Goal: Task Accomplishment & Management: Complete application form

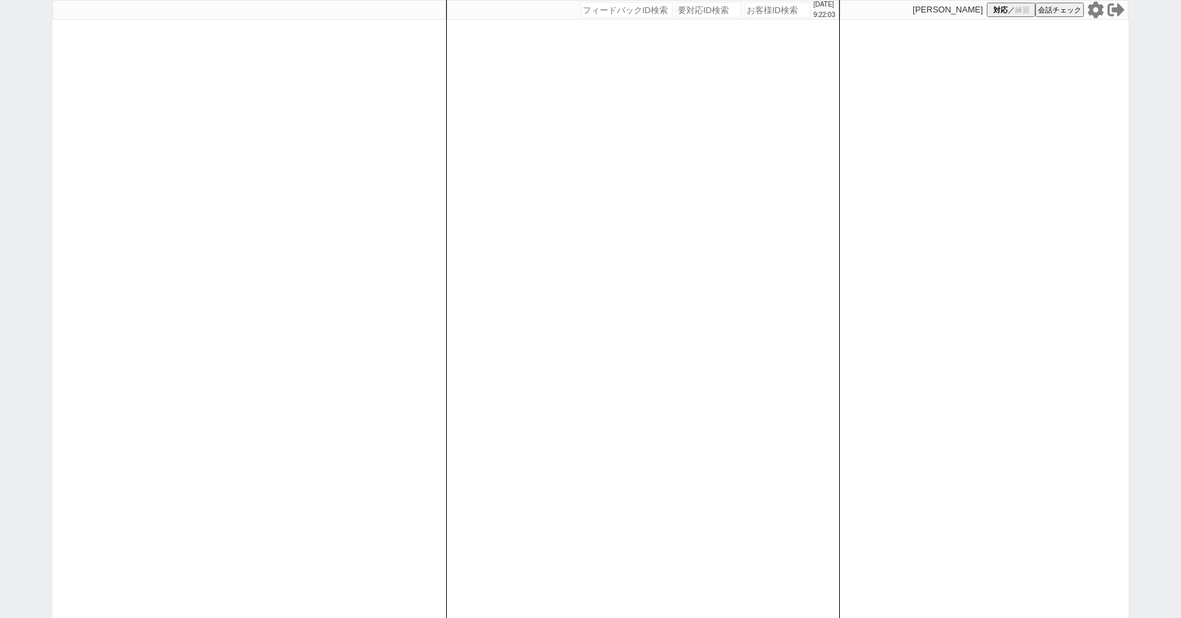
click at [45, 150] on div "[DATE] 9:22:03 候補物件を追加してしてください 紹介した物件一覧 他社物件を追加する 空室確認ページに追加・削除 紹介した物件一覧 他社物件を追…" at bounding box center [590, 309] width 1181 height 618
paste input "615190"
type input "615190"
select select "1"
select select "2"
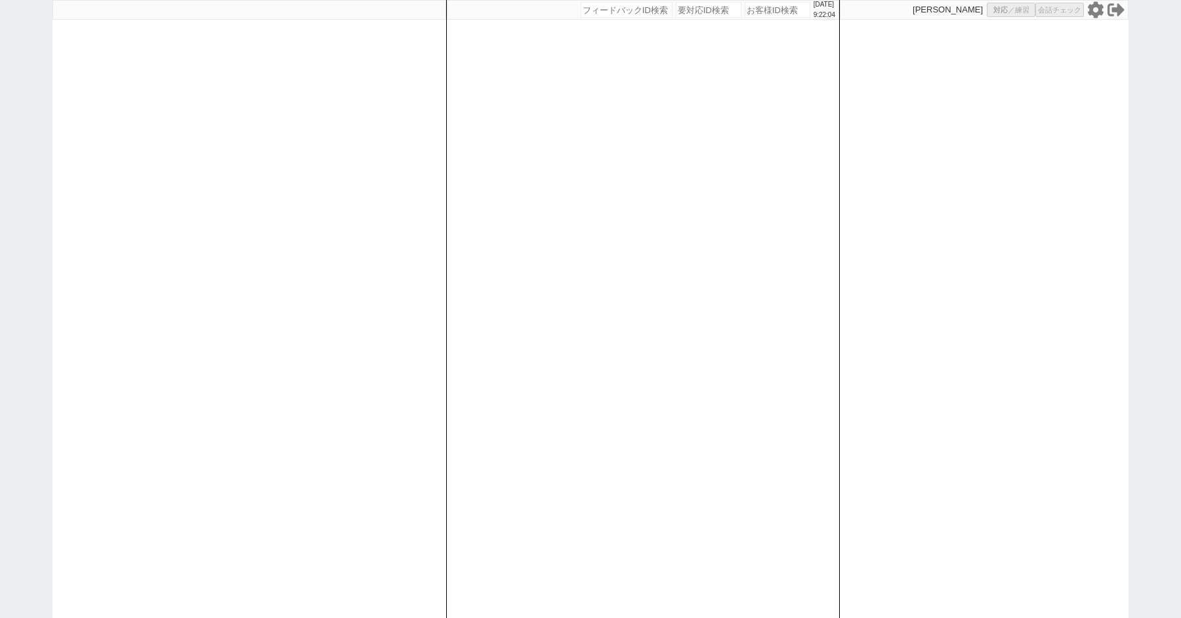
select select "5"
select select
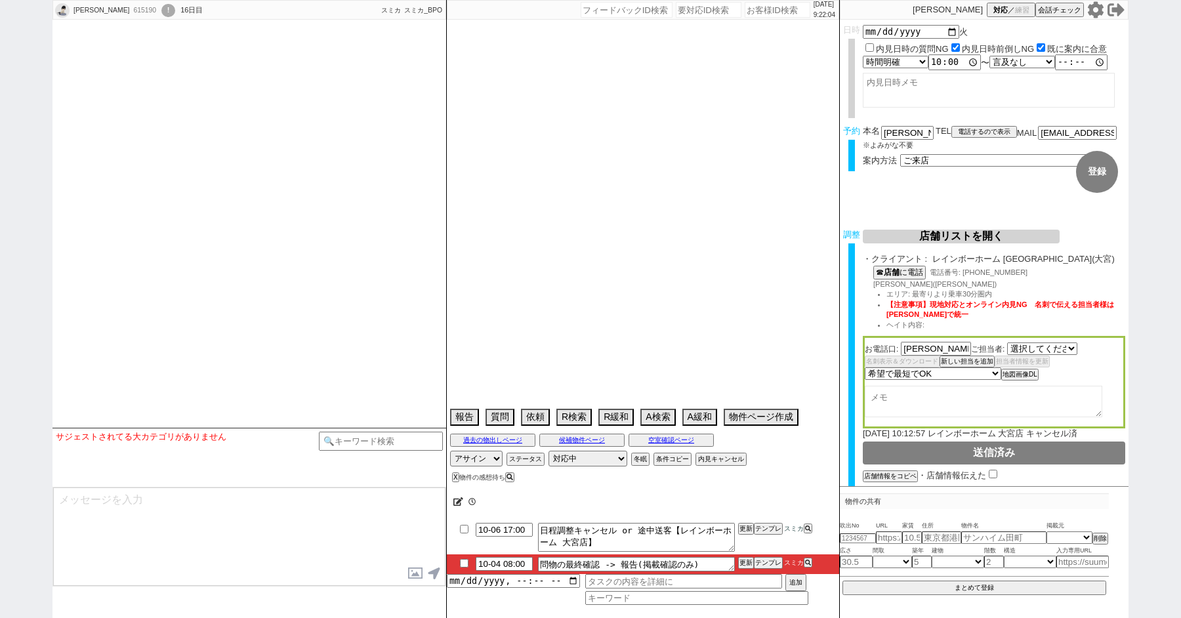
select select "[DATE]"
type textarea "当日までの予定なし"
select select "[DATE]"
select select "7"
select select "37"
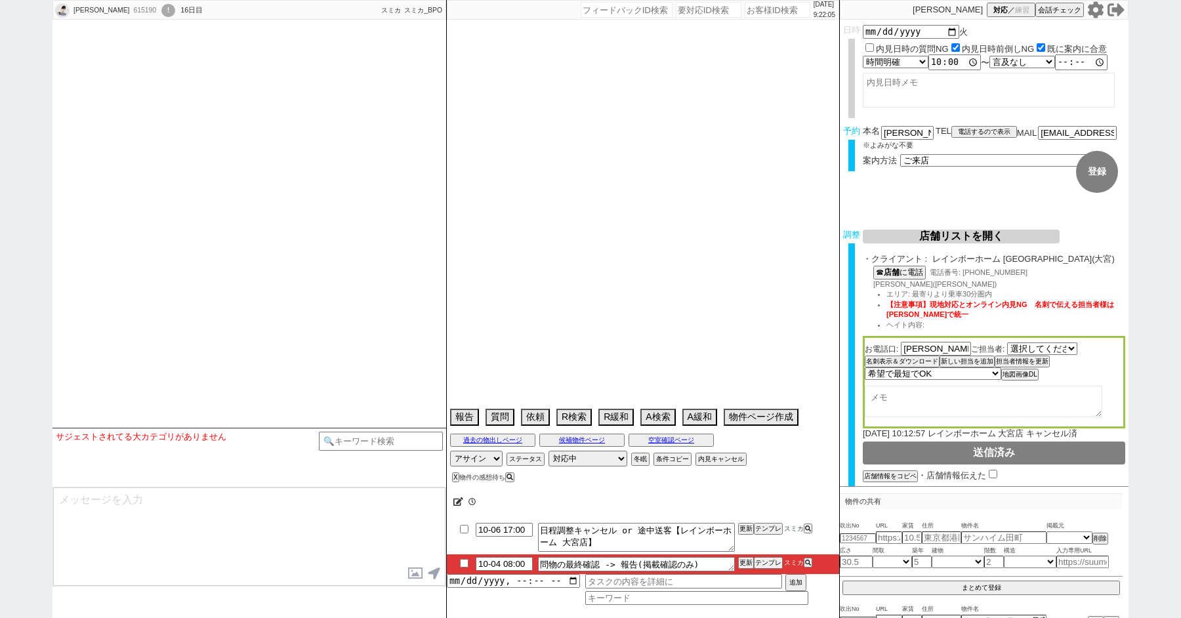
select select "0"
select select "11"
select select "121"
select select "2963"
select select "118"
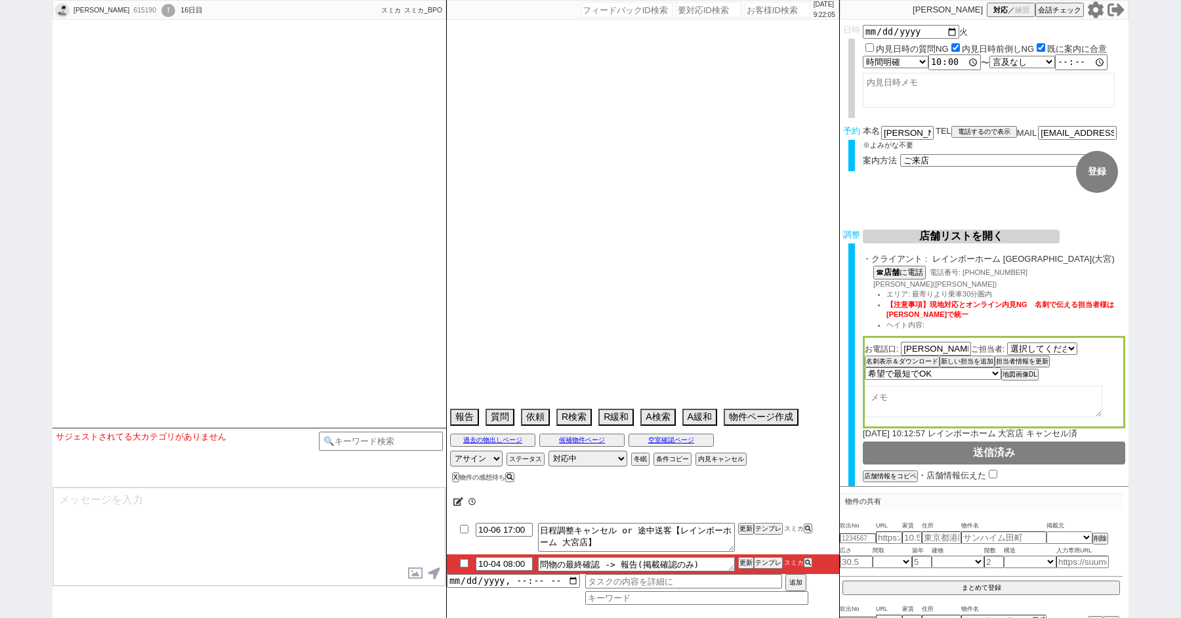
select select "2943"
select select "9"
select select "329"
select select "8"
select select "295"
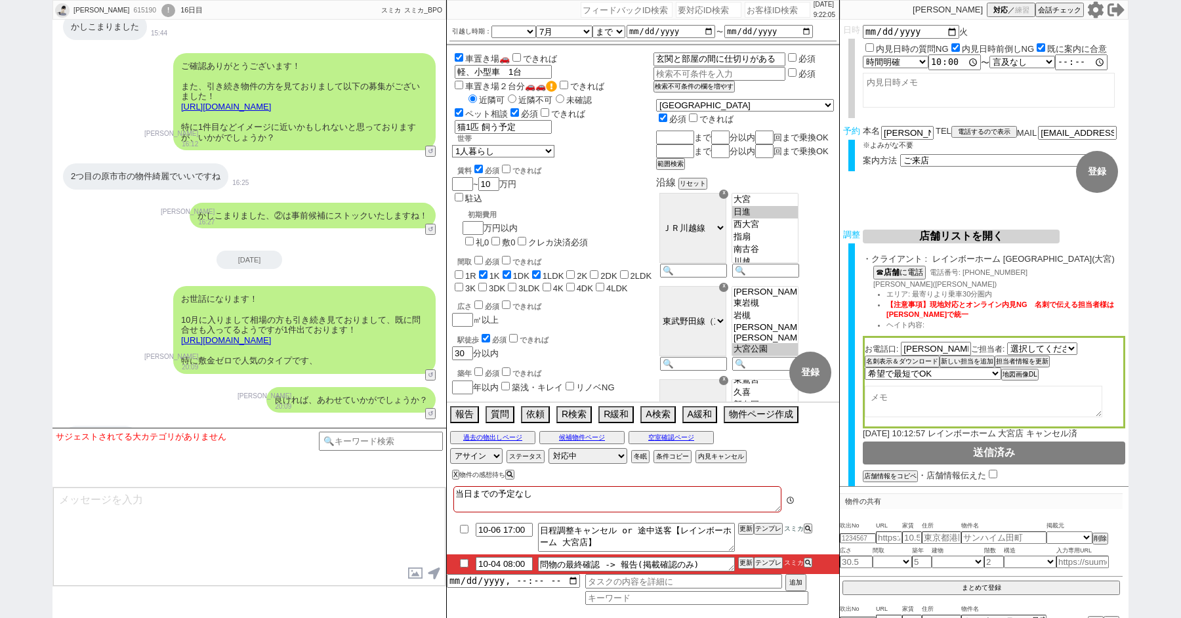
scroll to position [45, 0]
click at [431, 411] on button "↺" at bounding box center [432, 415] width 8 height 9
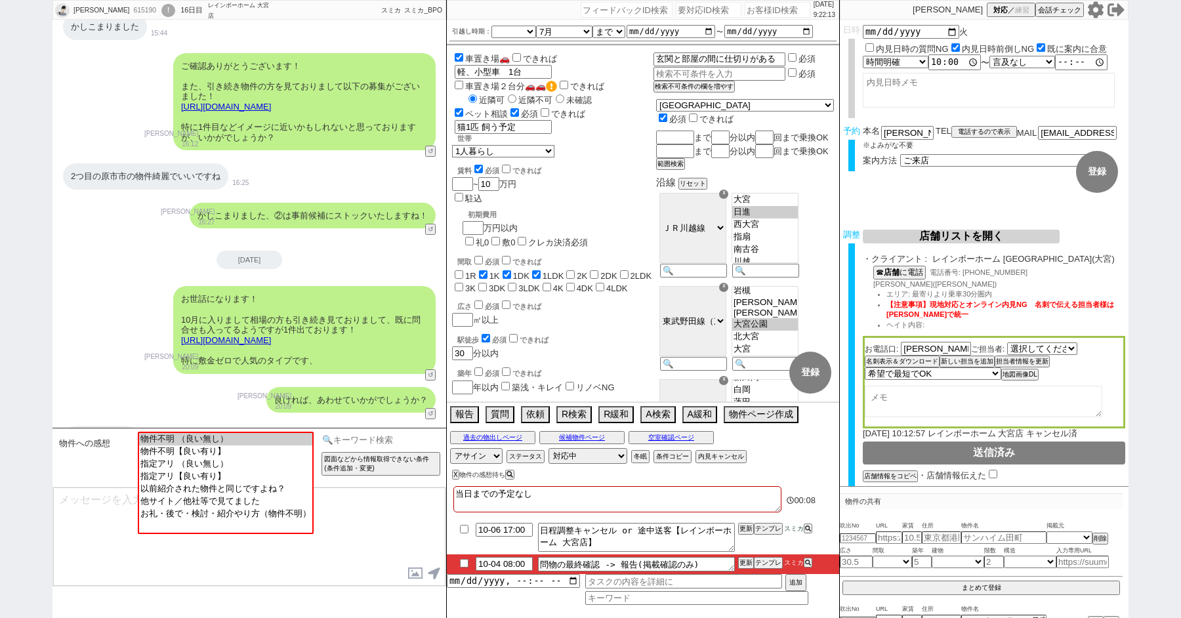
click at [364, 442] on input at bounding box center [381, 440] width 124 height 16
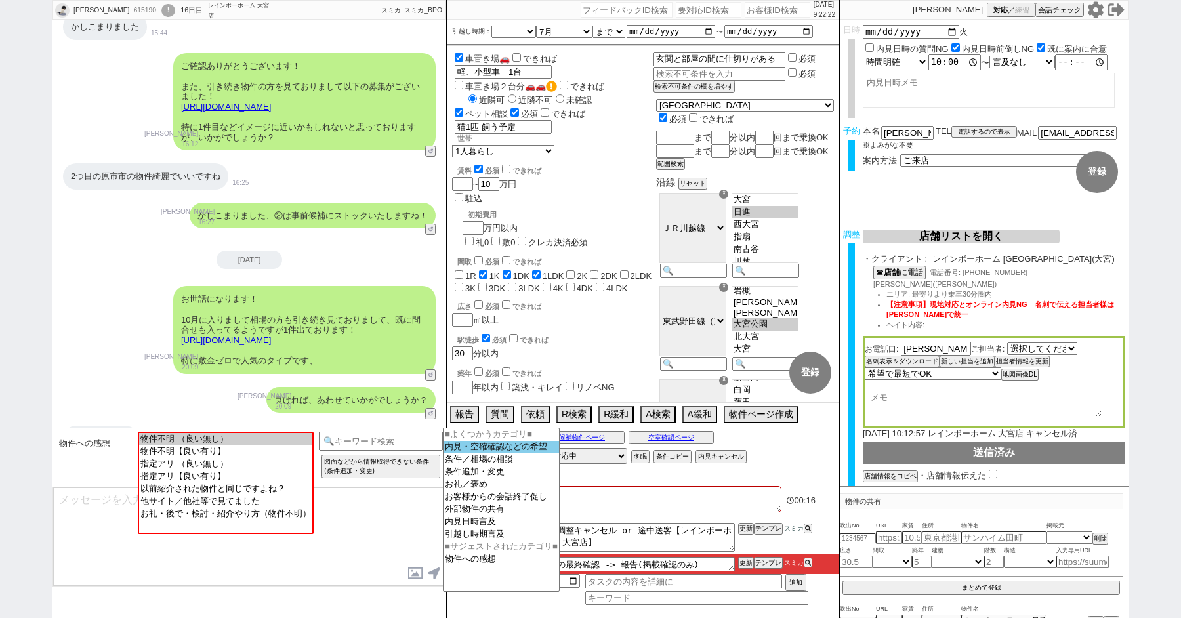
click at [492, 453] on option "内見・空確確認などの希望" at bounding box center [502, 447] width 116 height 12
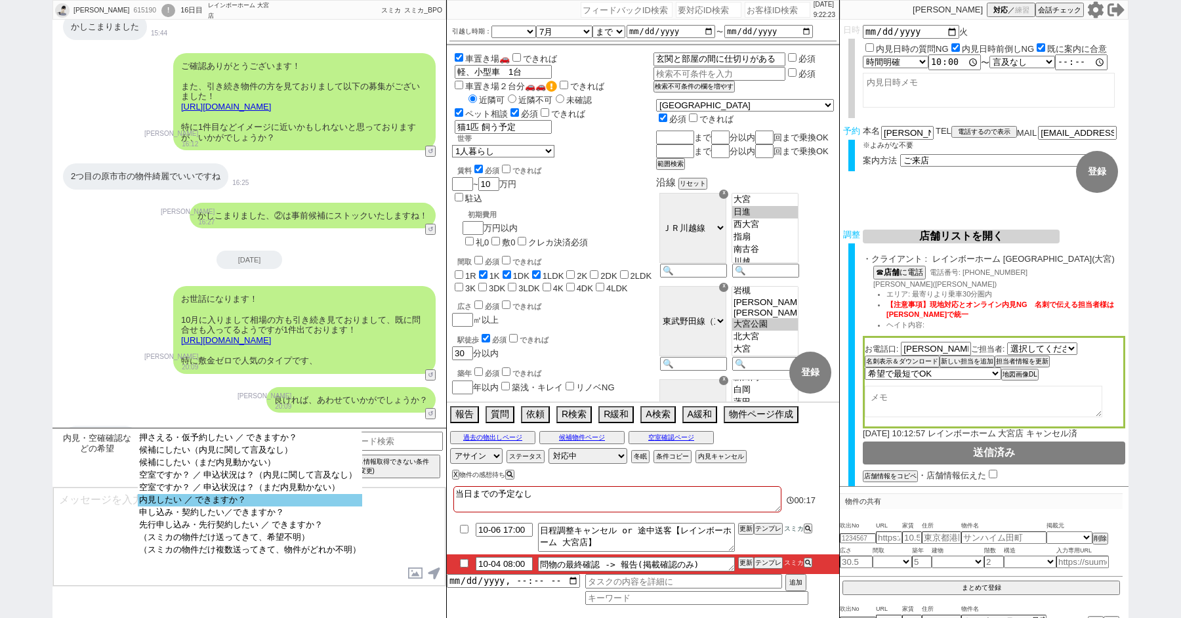
select select "内見したい ／ できますか？"
click at [200, 505] on option "内見したい ／ できますか？" at bounding box center [250, 500] width 224 height 12
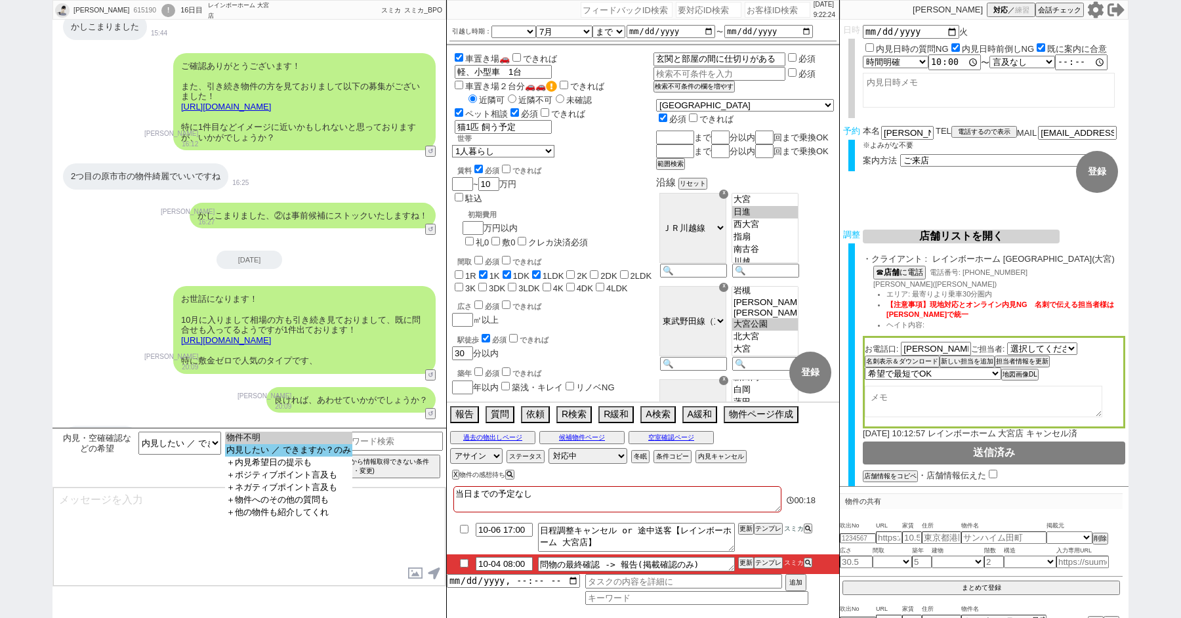
select select "内見したい ／ できますか？のみ"
click at [272, 450] on option "内見したい ／ できますか？のみ" at bounding box center [288, 450] width 127 height 12
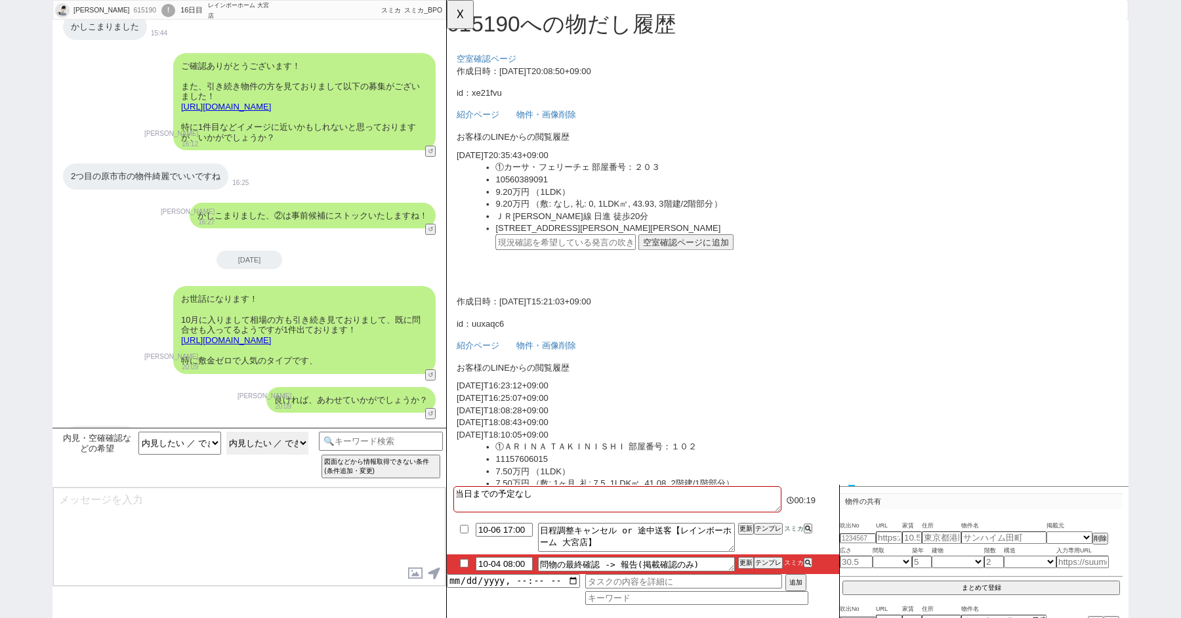
scroll to position [0, 0]
click at [87, 426] on div "見てみたいです" at bounding box center [100, 439] width 75 height 26
click at [589, 251] on ul "①カーサ・フェリーチェ 部屋番号：２０３ 10560389091 9.20万円 （1LDK） 9.20万円 （敷: なし, 礼: 0, 1LDK㎡, 43.9…" at bounding box center [822, 231] width 688 height 117
click at [628, 260] on input "text" at bounding box center [574, 260] width 151 height 17
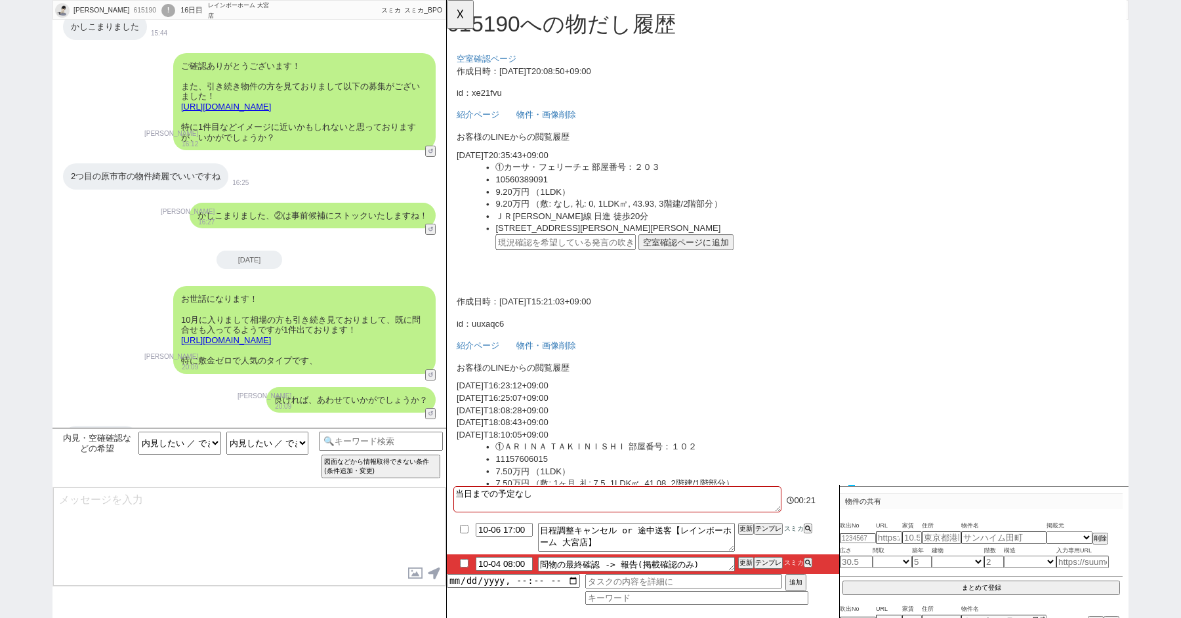
paste input "37238515"
type input "37238515"
click at [696, 260] on button "空室確認ページに追加" at bounding box center [704, 260] width 102 height 17
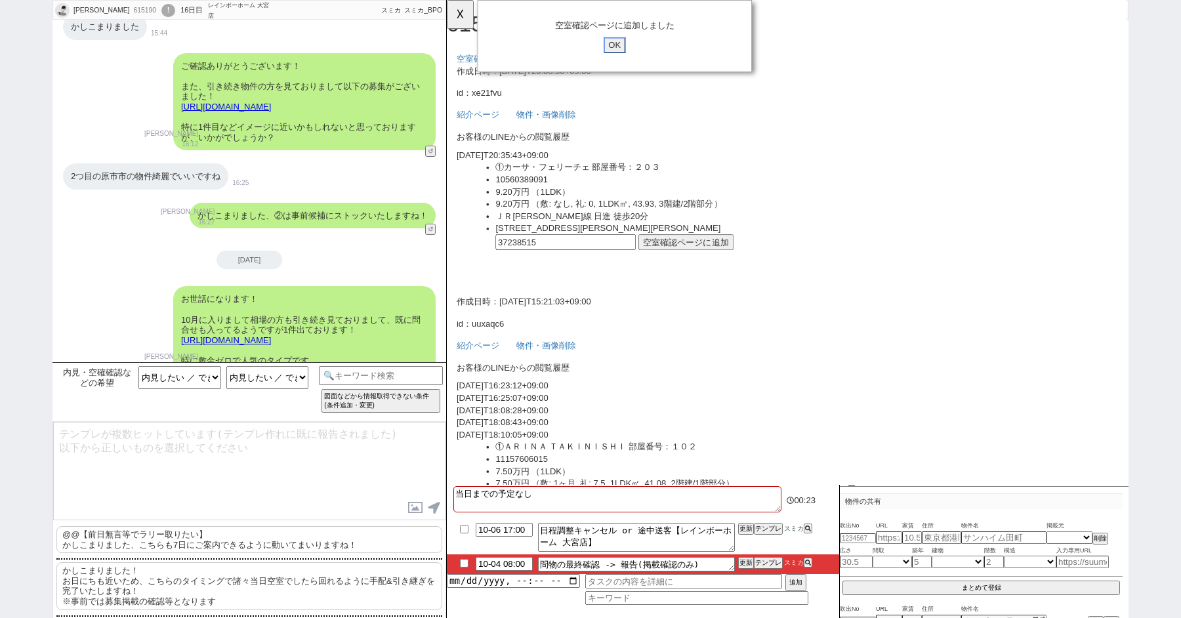
click input "OK" at bounding box center [628, 48] width 24 height 17
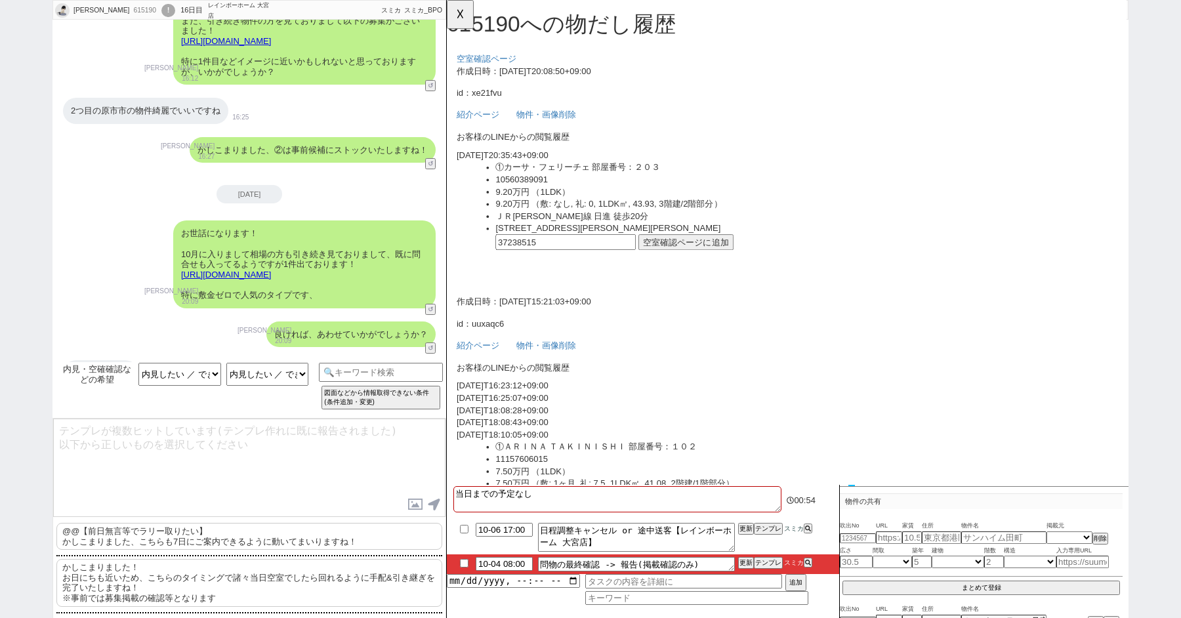
click at [244, 562] on p "かしこまりました！ お日にちも近いため、こちらのタイミングで諸々当日空室でしたら回れるように手配&引き継ぎを完了いたしますね！ ※事前では募集掲載の確認等とな…" at bounding box center [249, 582] width 386 height 47
type textarea "かしこまりました！ お日にちも近いため、こちらのタイミングで諸々当日空室でしたら回れるように手配&引き継ぎを完了いたしますね！ ※事前では募集掲載の確認等とな…"
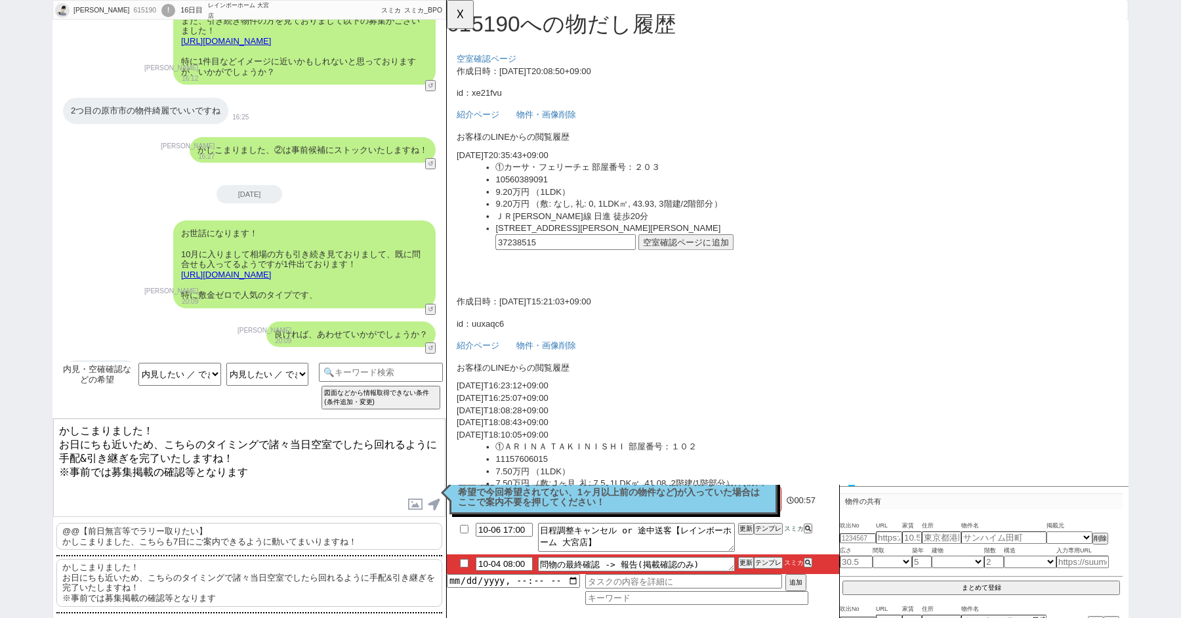
click at [282, 471] on textarea "かしこまりました！ お日にちも近いため、こちらのタイミングで諸々当日空室でしたら回れるように手配&引き継ぎを完了いたしますね！ ※事前では募集掲載の確認等とな…" at bounding box center [249, 468] width 392 height 98
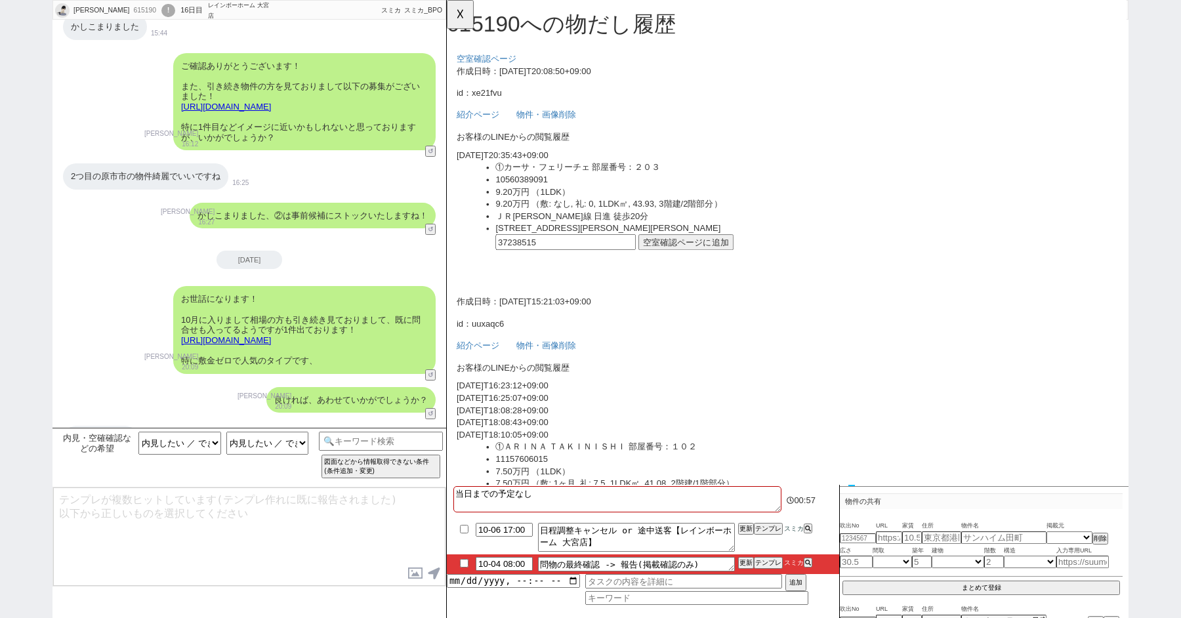
scroll to position [13623, 0]
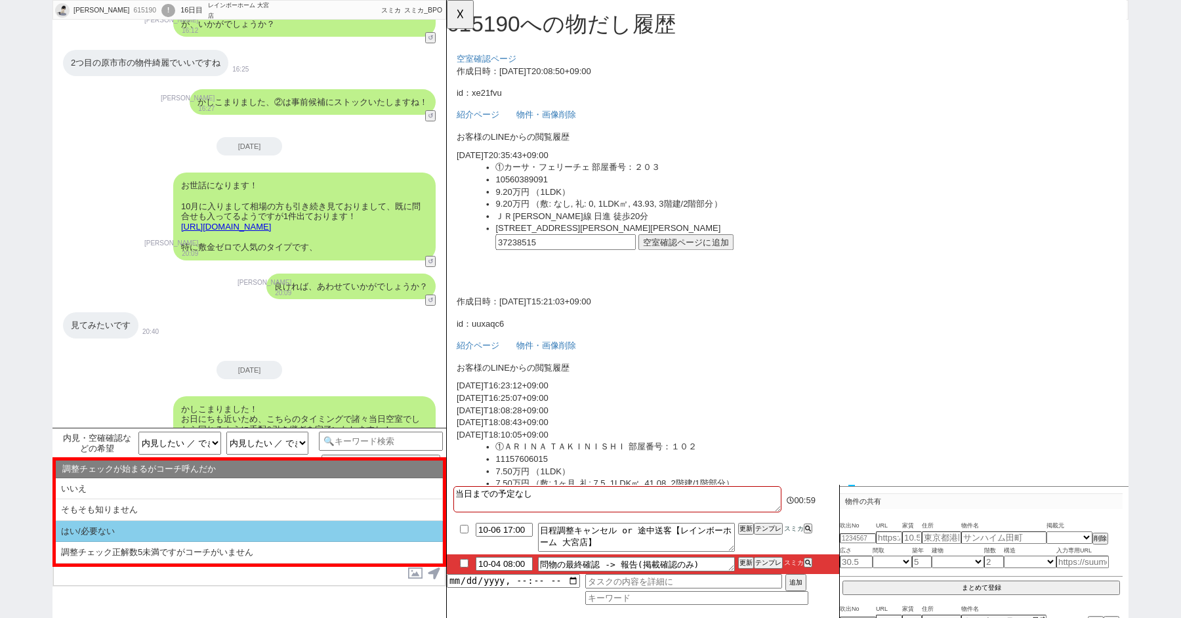
click at [137, 530] on li "はい/必要ない" at bounding box center [249, 532] width 387 height 22
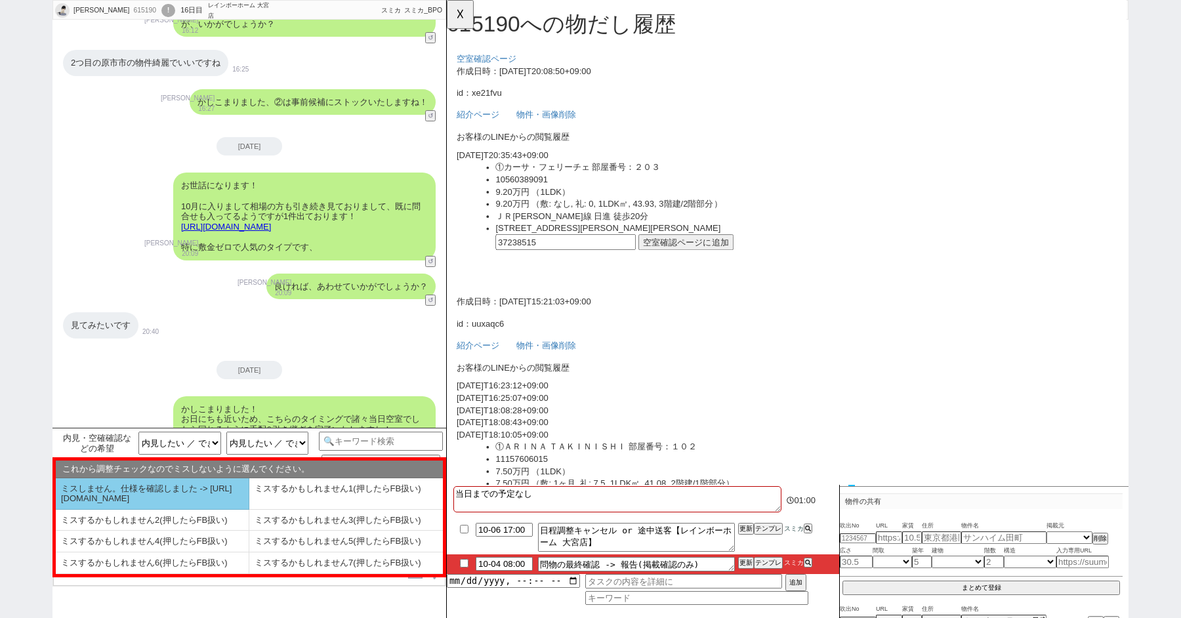
click at [112, 495] on li "ミスしません。仕様を確認しました -> [URL][DOMAIN_NAME]" at bounding box center [153, 494] width 194 height 32
select select "はい/必要ない"
select select "ミスしません。仕様を確認しました -> [URL][DOMAIN_NAME]"
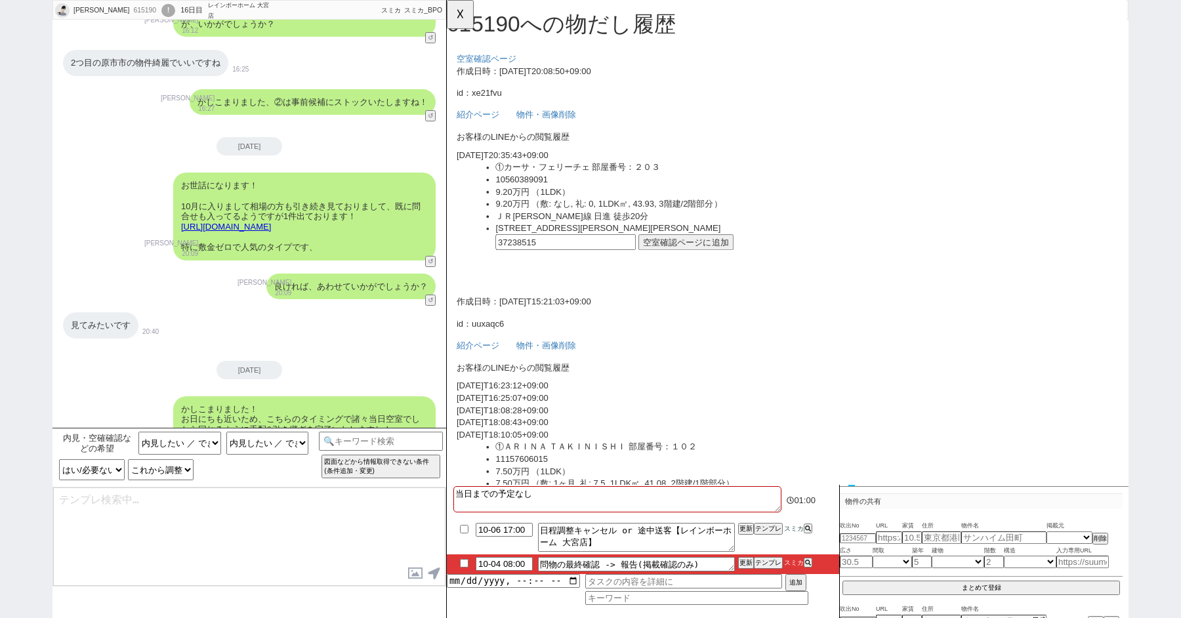
type input "10-04 09:38"
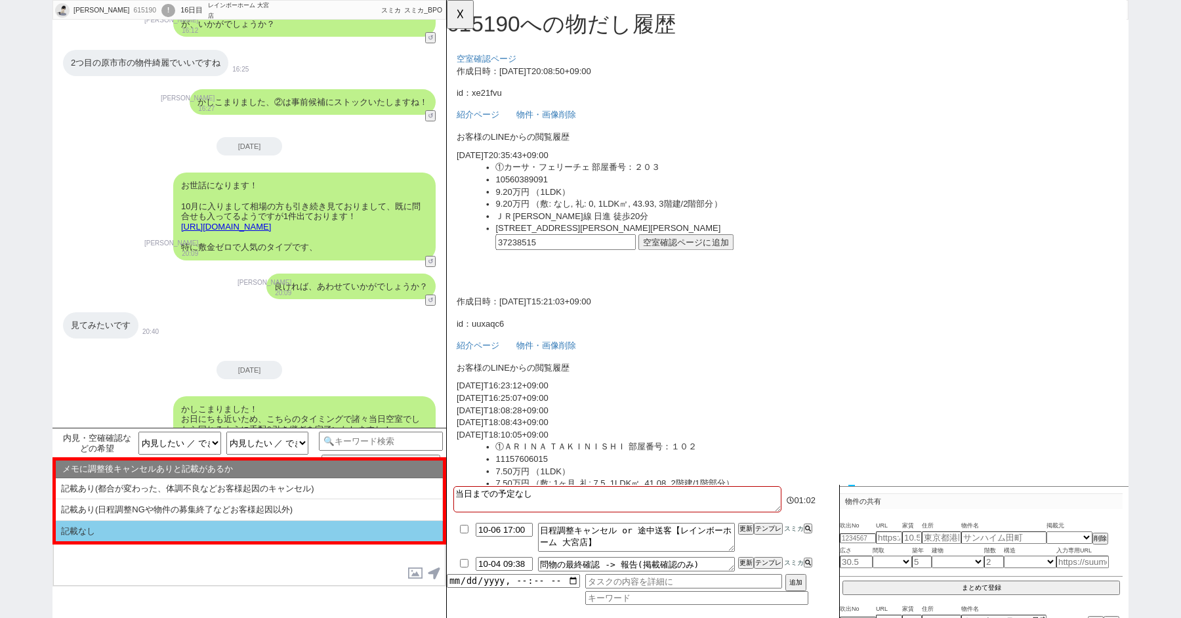
click at [119, 524] on li "記載なし" at bounding box center [249, 531] width 387 height 21
type textarea "@@【@@メッセージは打たず、以下やってください@@】@@ @@【@@調整後にチャット禊が必要なケースは無いかと！文脈を消して調整チェックをやり直して下さい@…"
select select "記載なし"
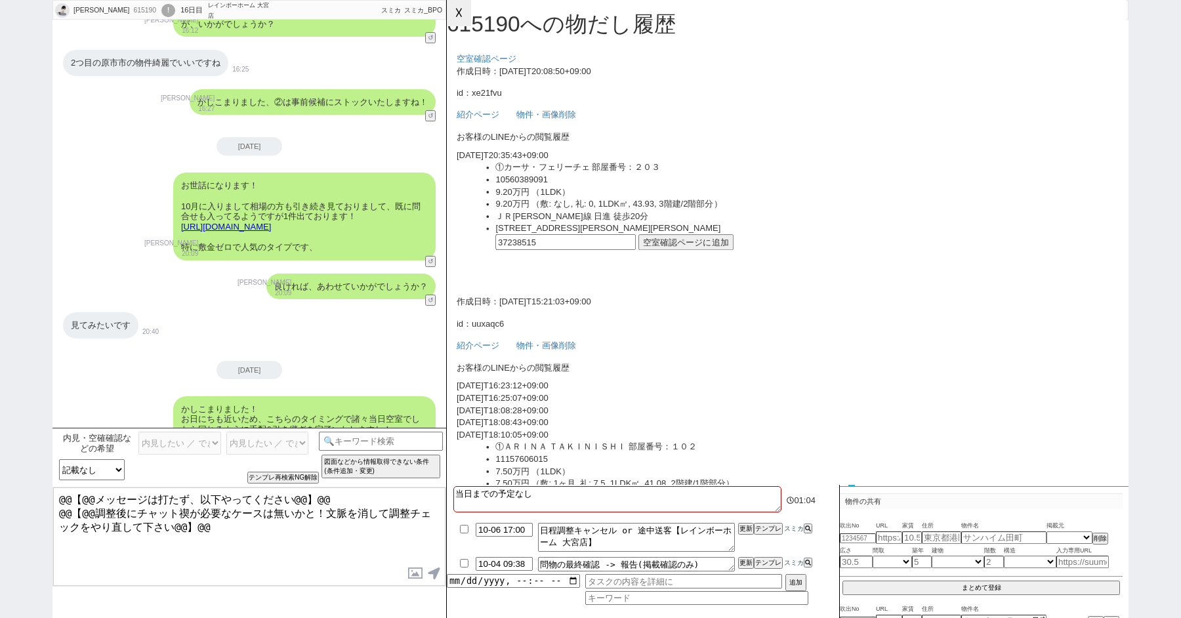
click at [454, 12] on button "☓" at bounding box center [459, 13] width 24 height 26
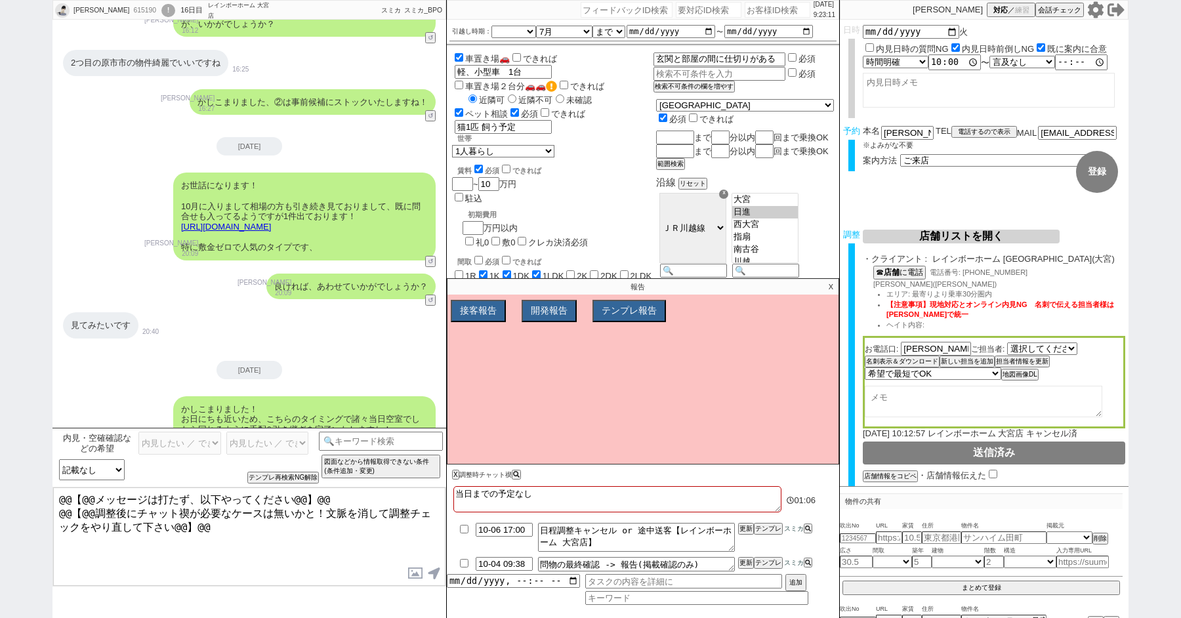
click at [833, 284] on p "X" at bounding box center [831, 287] width 15 height 16
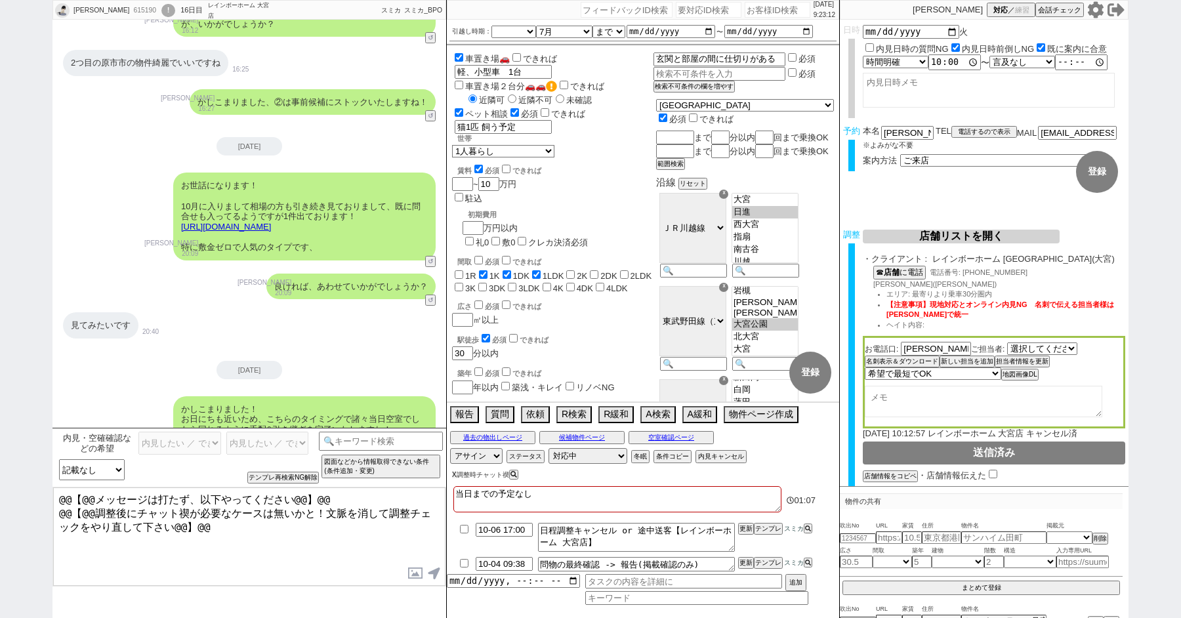
click at [454, 474] on button "X" at bounding box center [454, 474] width 5 height 7
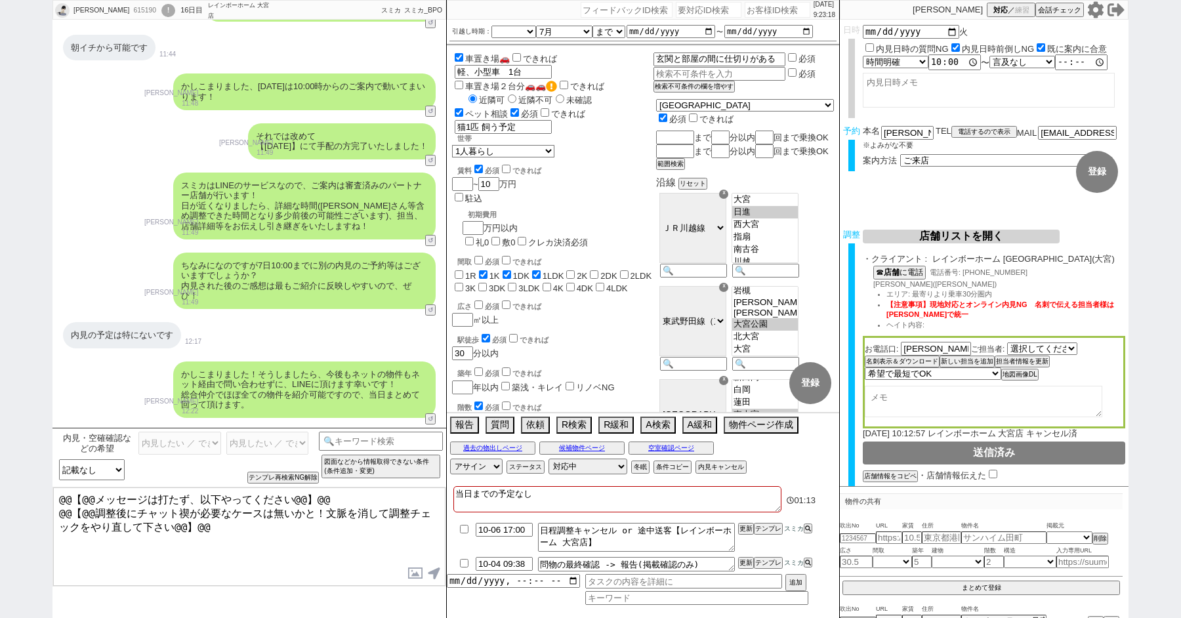
scroll to position [7568, 0]
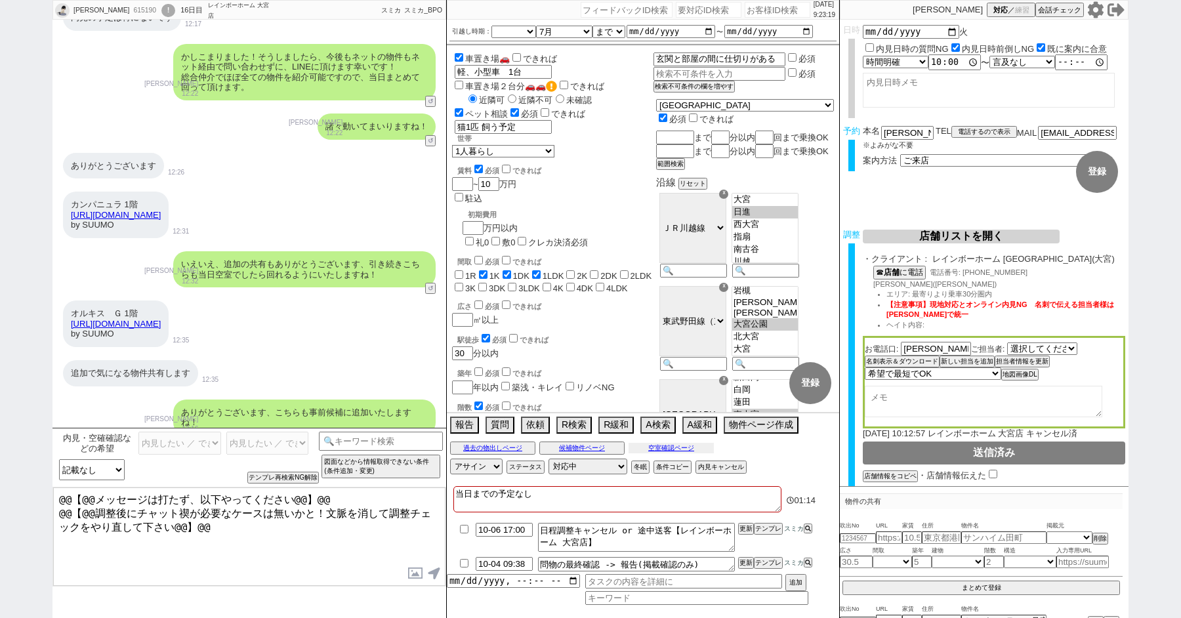
click at [666, 447] on button "空室確認ページ" at bounding box center [671, 448] width 85 height 11
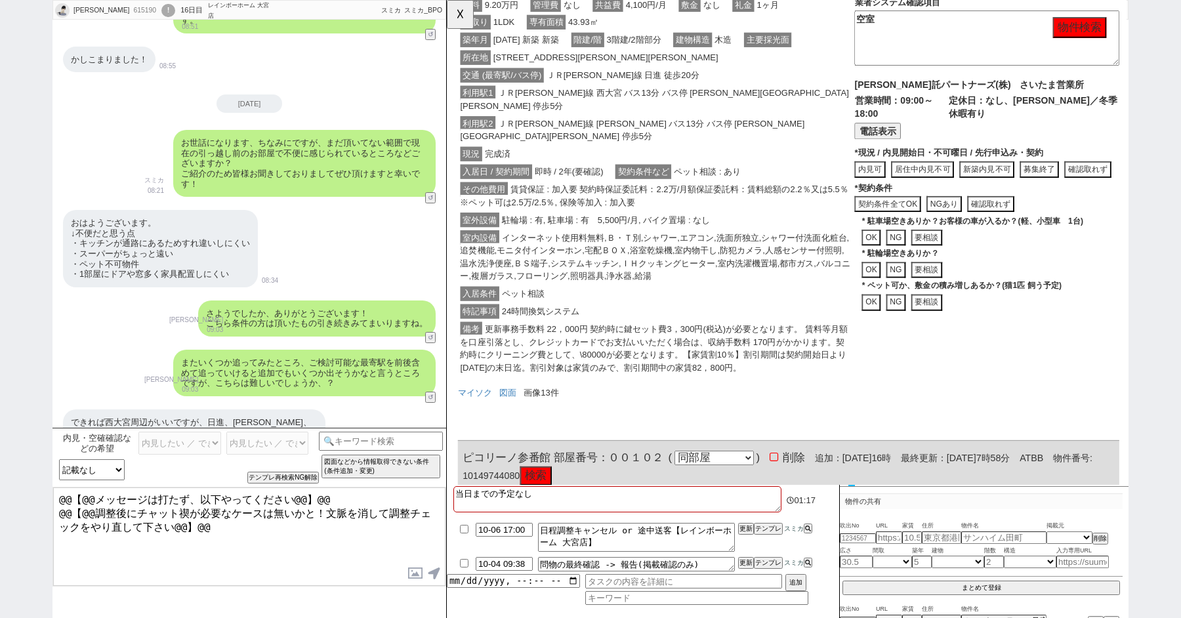
scroll to position [61, 0]
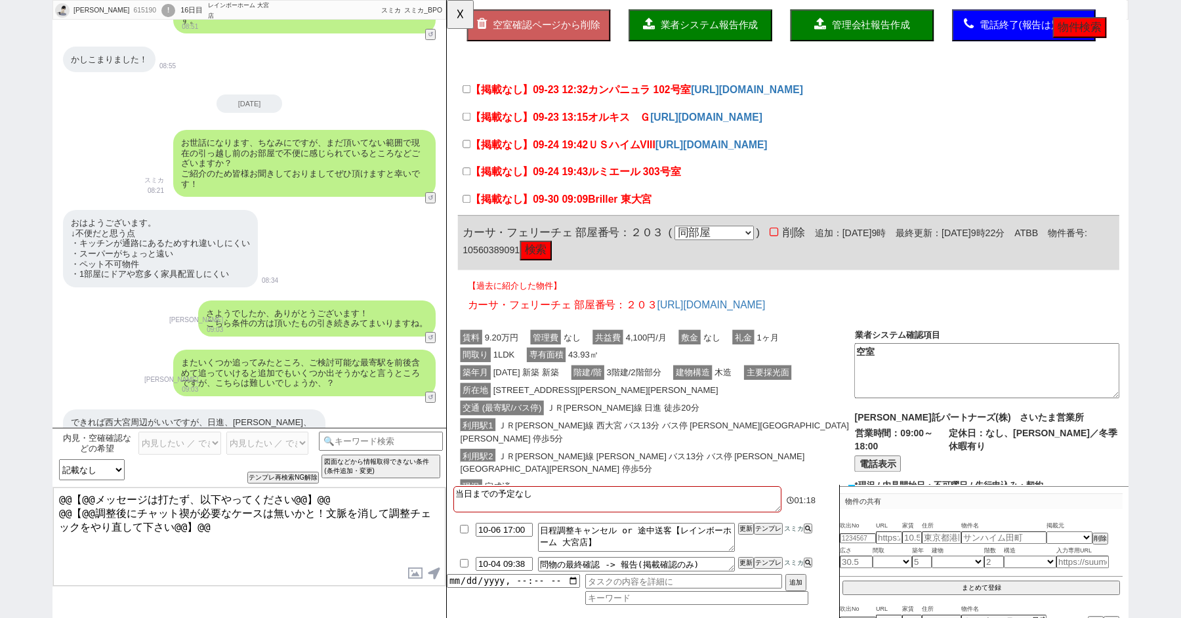
click at [1133, 31] on button "物件検索" at bounding box center [1128, 29] width 58 height 22
click at [1129, 28] on button "物件検索" at bounding box center [1128, 29] width 58 height 22
click at [464, 93] on input "【掲載なし】09-23 12:32 カンパニュラ 102号室" at bounding box center [468, 95] width 9 height 9
checkbox input "true"
click at [471, 123] on input "【掲載なし】09-23 13:15 オルキス　Ｇ" at bounding box center [468, 125] width 9 height 9
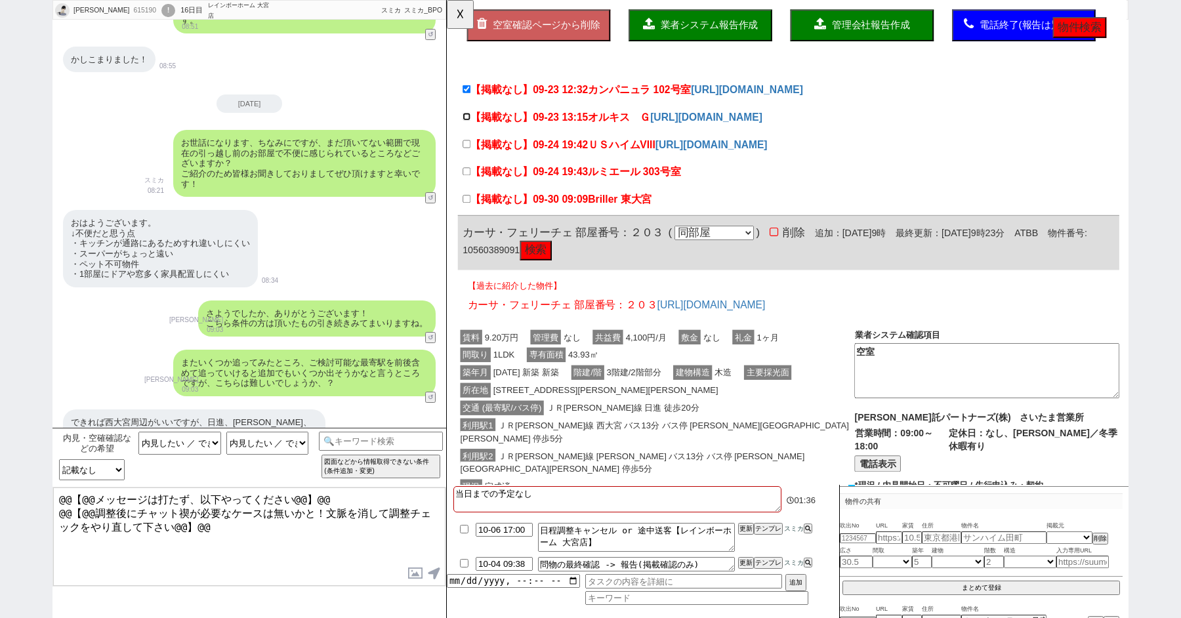
checkbox input "true"
click at [471, 148] on label "【掲載なし】09-24 19:42 ＵＳハイムVIII" at bounding box center [567, 156] width 207 height 16
click at [471, 150] on input "【掲載なし】09-24 19:42 ＵＳハイムVIII" at bounding box center [468, 154] width 9 height 9
checkbox input "true"
click at [471, 174] on div "【掲載なし】09-24 19:43 ルミエール 303号室" at bounding box center [814, 187] width 711 height 30
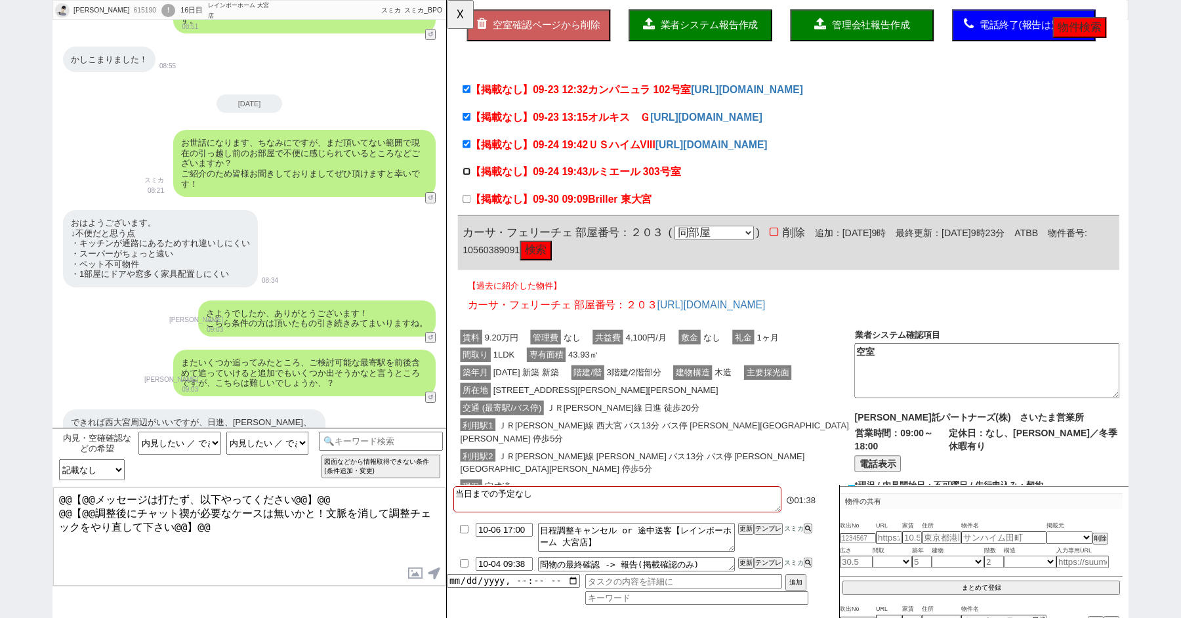
click at [468, 182] on input "【掲載なし】09-24 19:43 ルミエール 303号室" at bounding box center [468, 184] width 9 height 9
checkbox input "true"
click at [468, 209] on input "【掲載なし】09-30 09:09 Briller 東大宮" at bounding box center [468, 213] width 9 height 9
checkbox input "true"
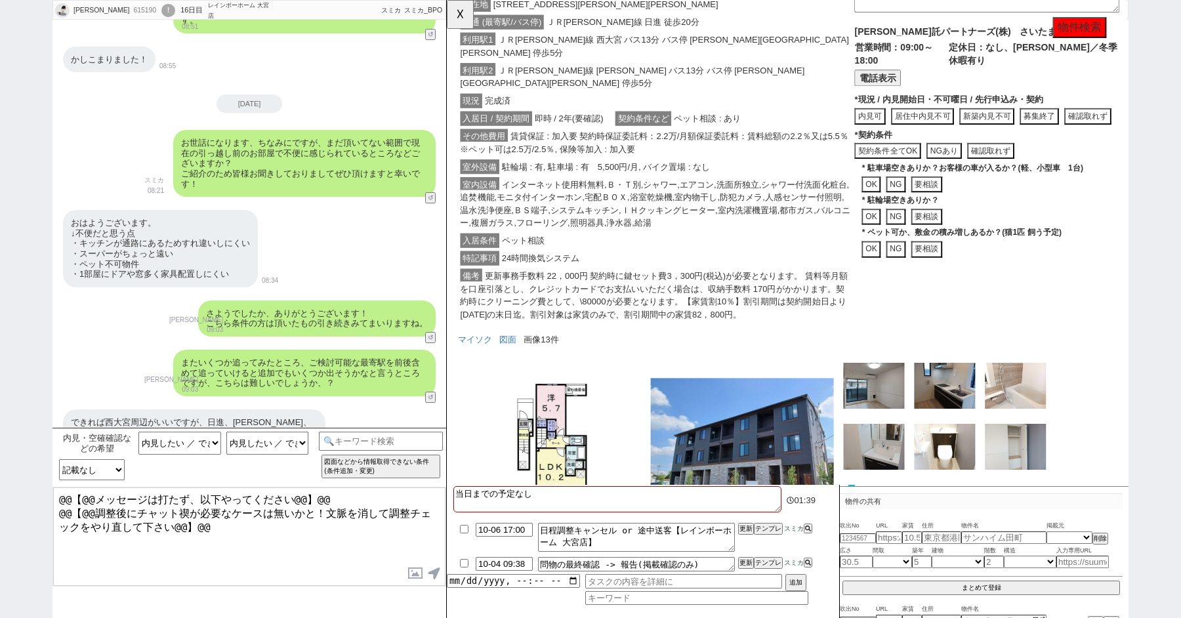
click at [541, 249] on div "入居条件 ペット相談" at bounding box center [672, 258] width 427 height 19
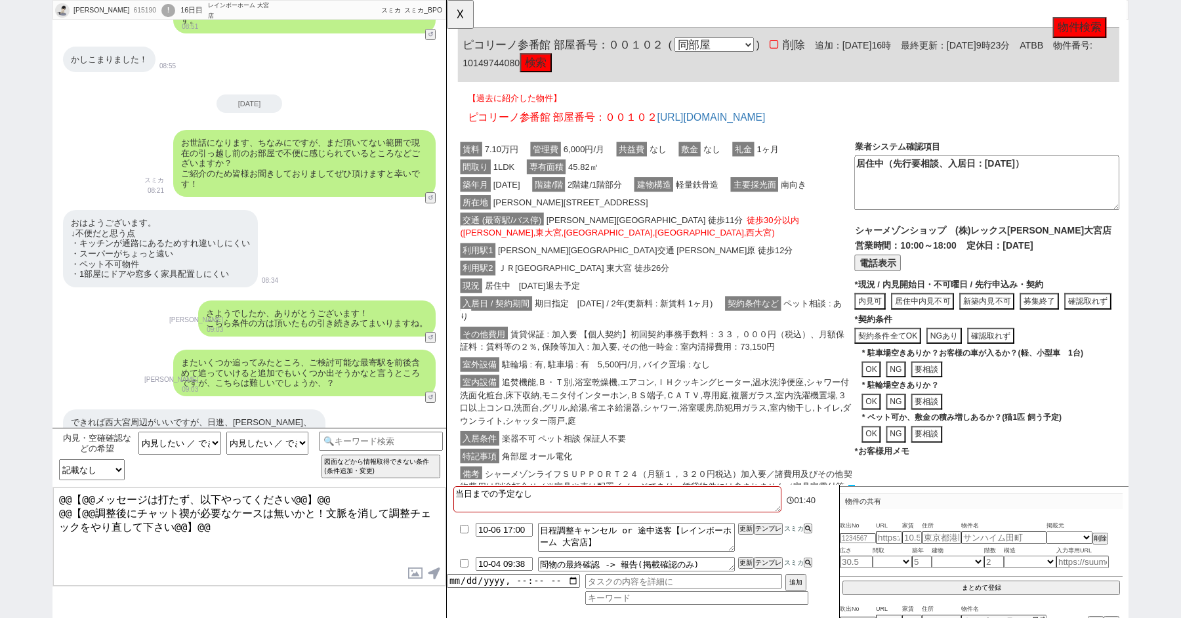
click at [541, 227] on div "交通 (最寄駅/バス停) [PERSON_NAME][GEOGRAPHIC_DATA] 徒歩11分 徒歩30分以内([PERSON_NAME][GEOGRAP…" at bounding box center [672, 243] width 427 height 33
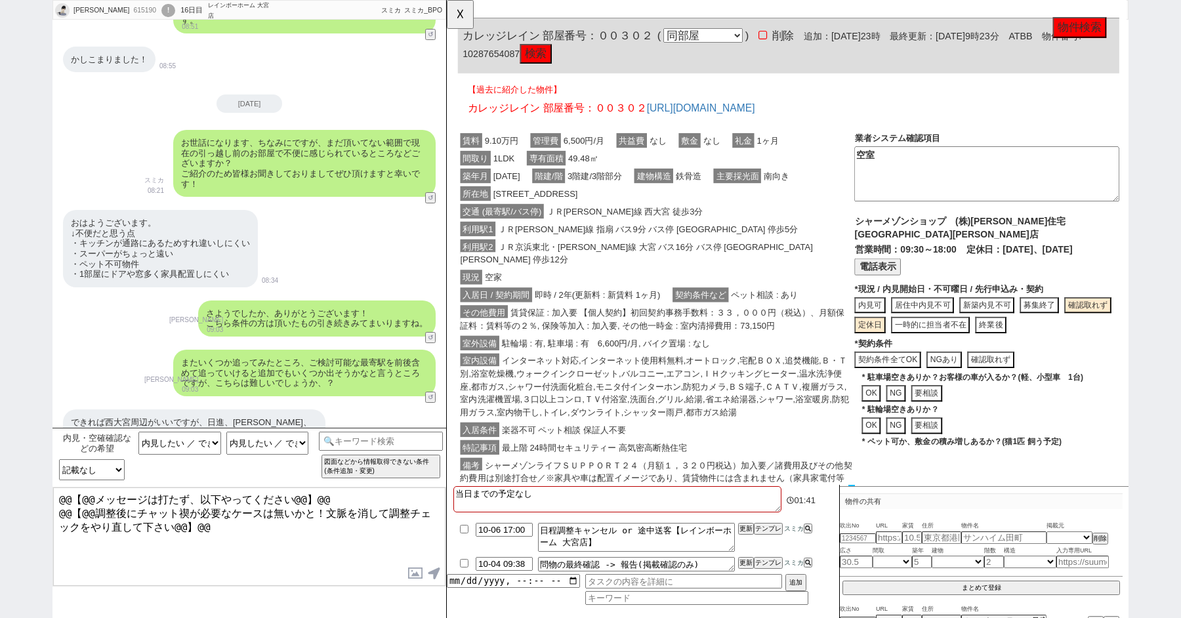
click at [541, 238] on span "ＪＲ[PERSON_NAME]線 指扇 バス9分 バス停 [GEOGRAPHIC_DATA] 停歩5分" at bounding box center [663, 246] width 328 height 16
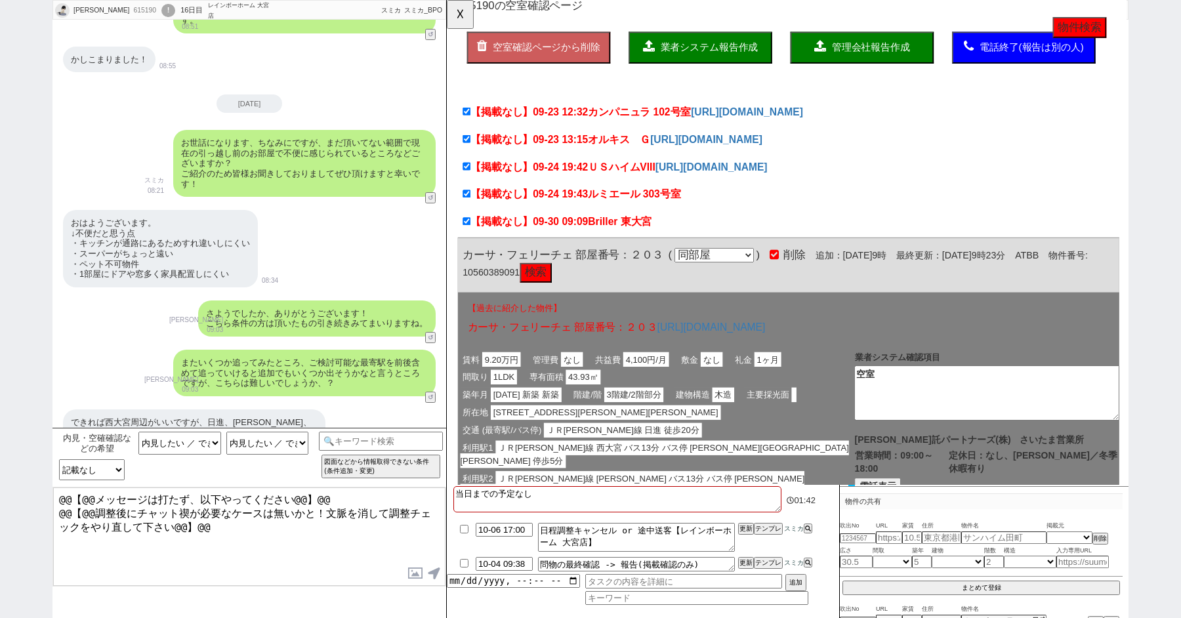
scroll to position [0, 0]
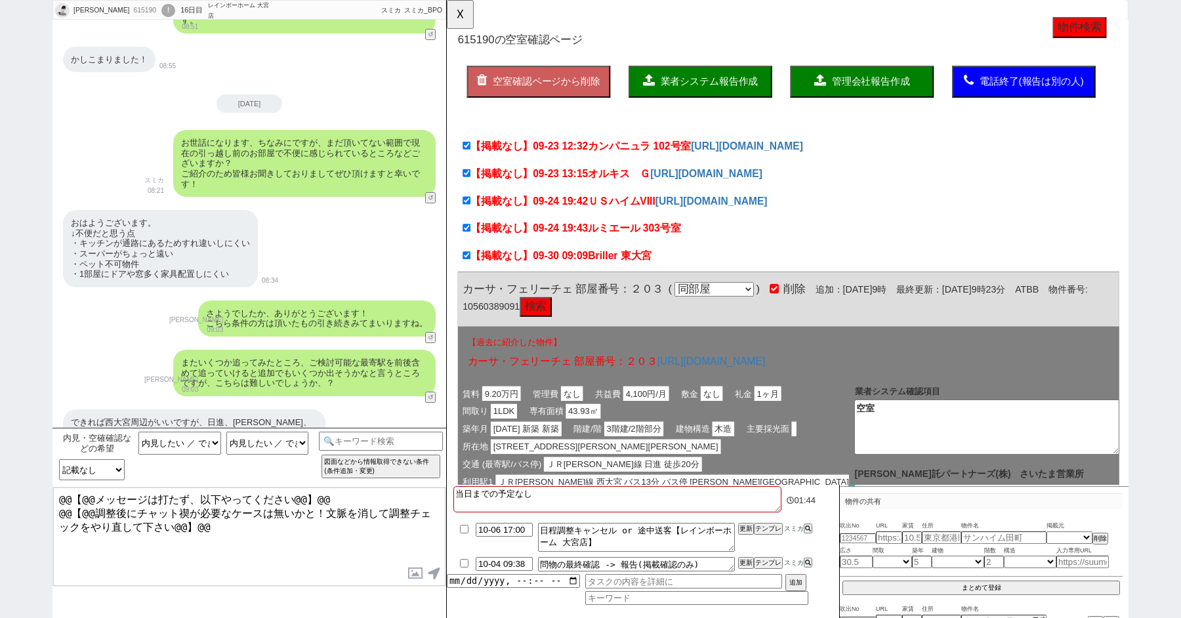
click at [757, 82] on span "業者システム報告作成" at bounding box center [729, 87] width 105 height 11
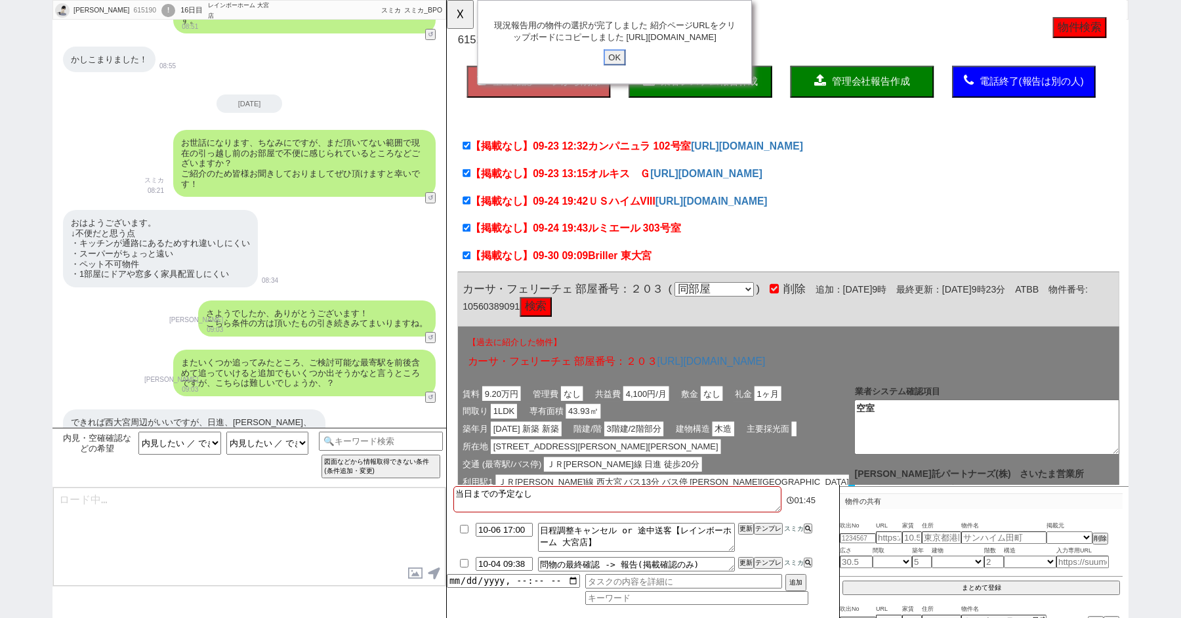
click input "OK" at bounding box center [628, 61] width 24 height 17
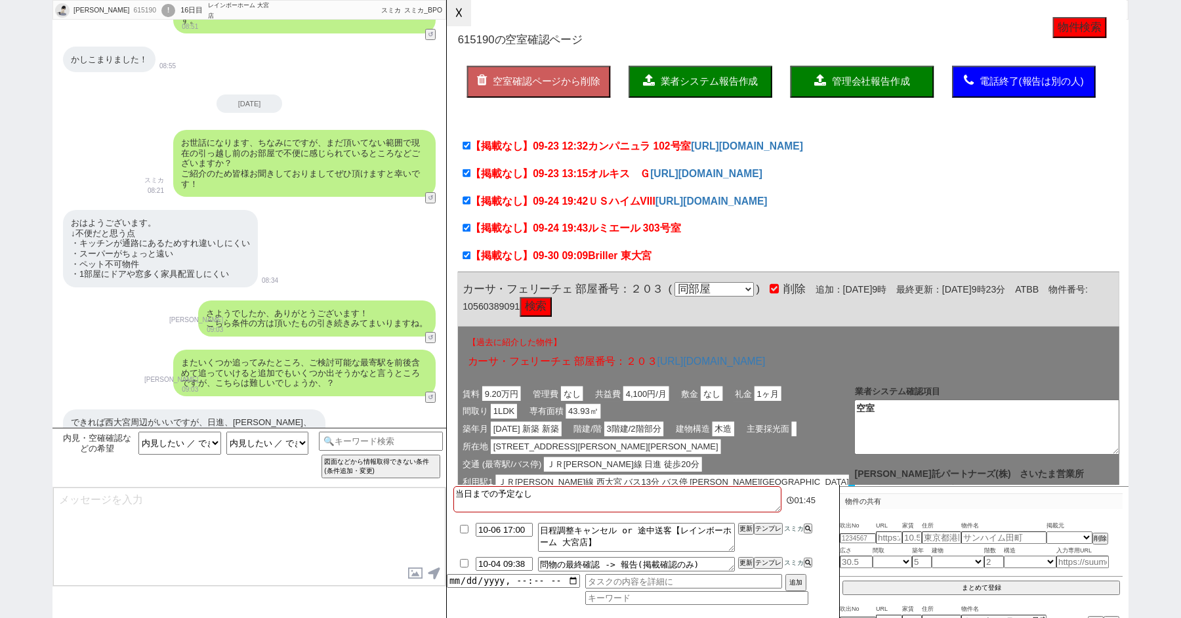
click at [459, 13] on button "☓" at bounding box center [459, 13] width 24 height 26
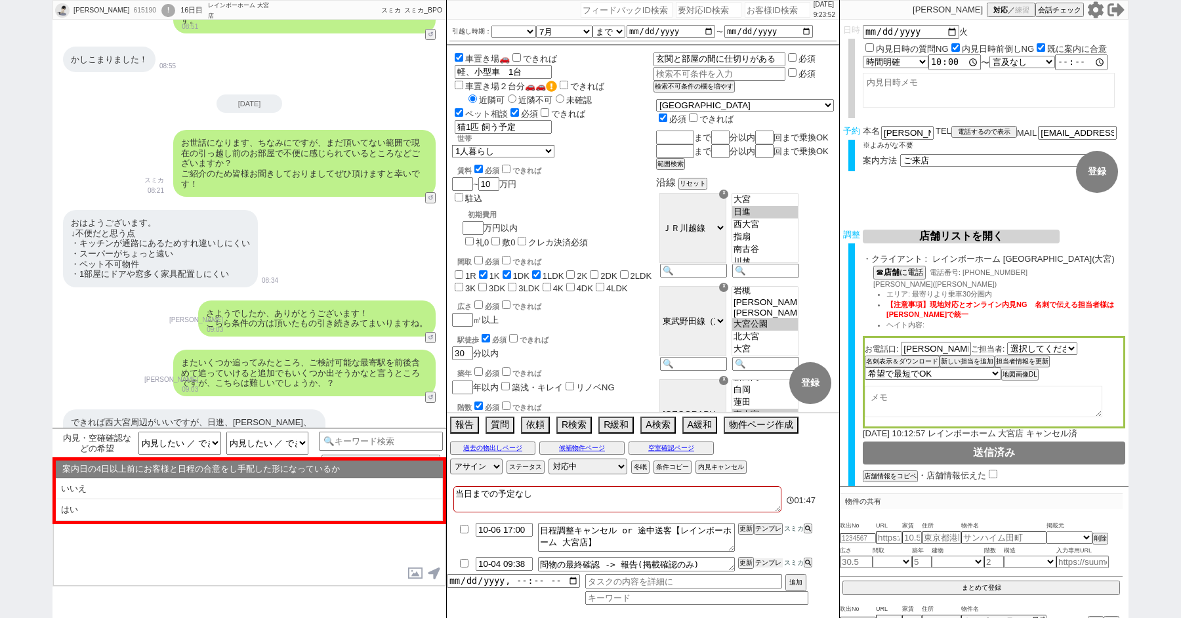
click at [765, 558] on button "テンプレ" at bounding box center [768, 562] width 29 height 9
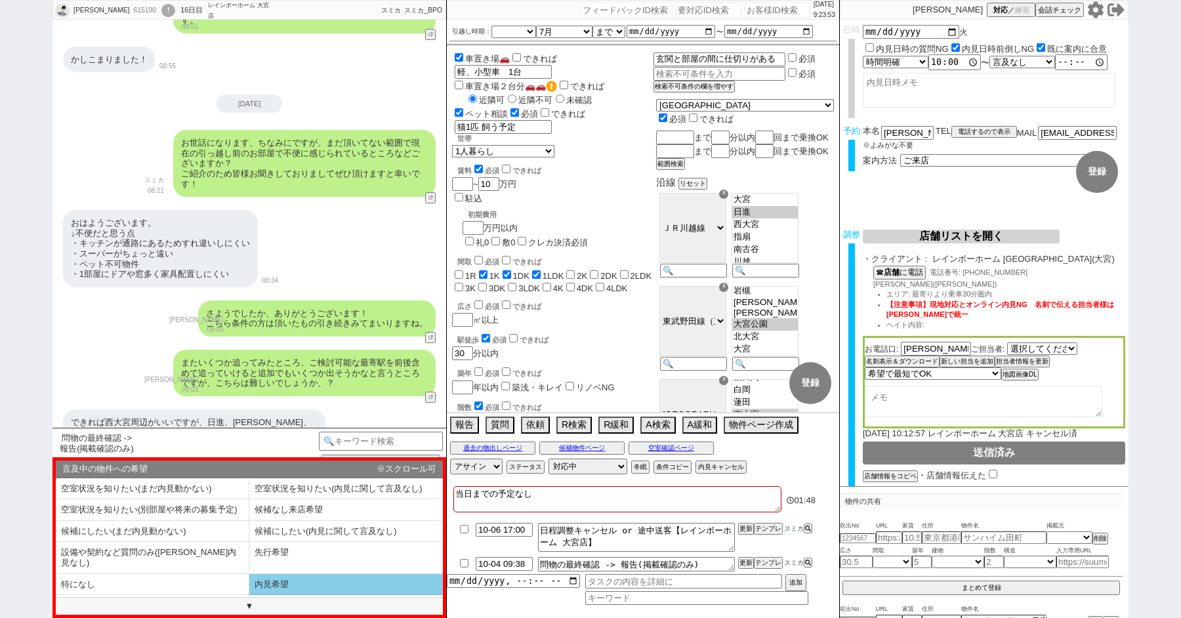
click at [293, 574] on li "内見希望" at bounding box center [346, 585] width 194 height 22
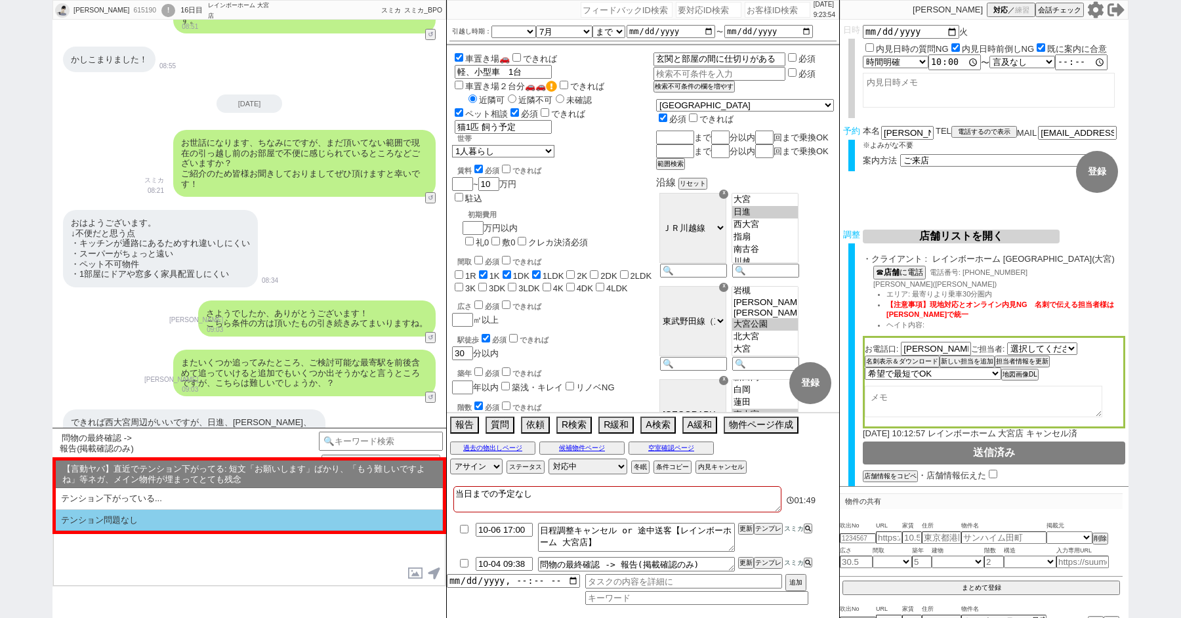
click at [112, 516] on li "テンション問題なし" at bounding box center [249, 521] width 387 height 22
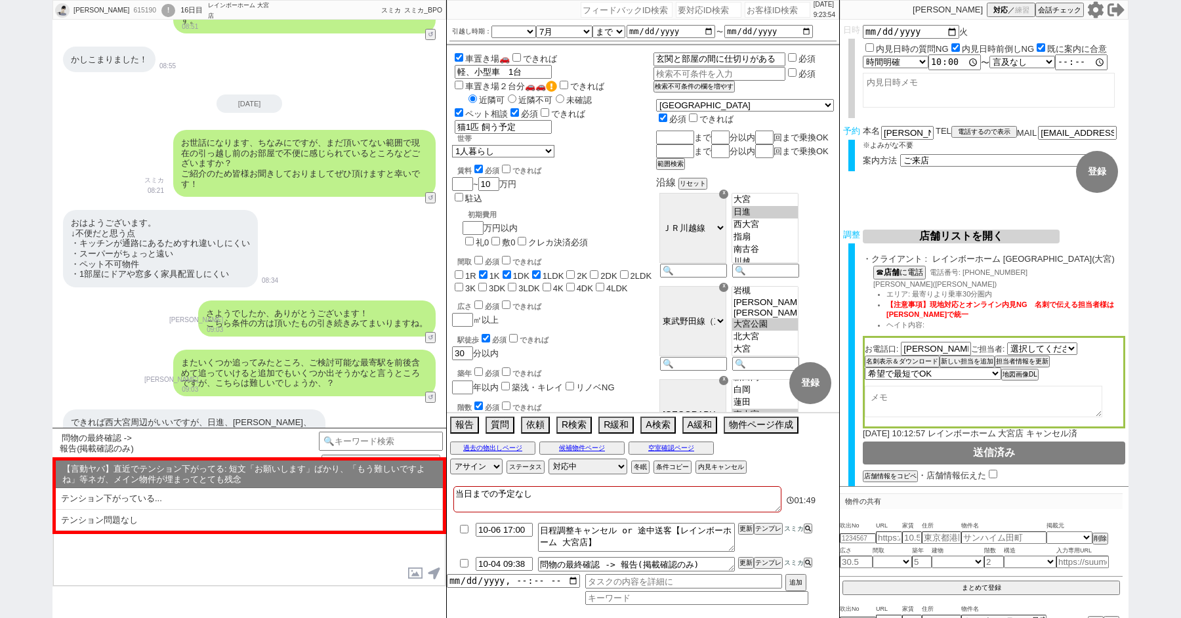
select select "内見希望"
select select "テンション問題なし"
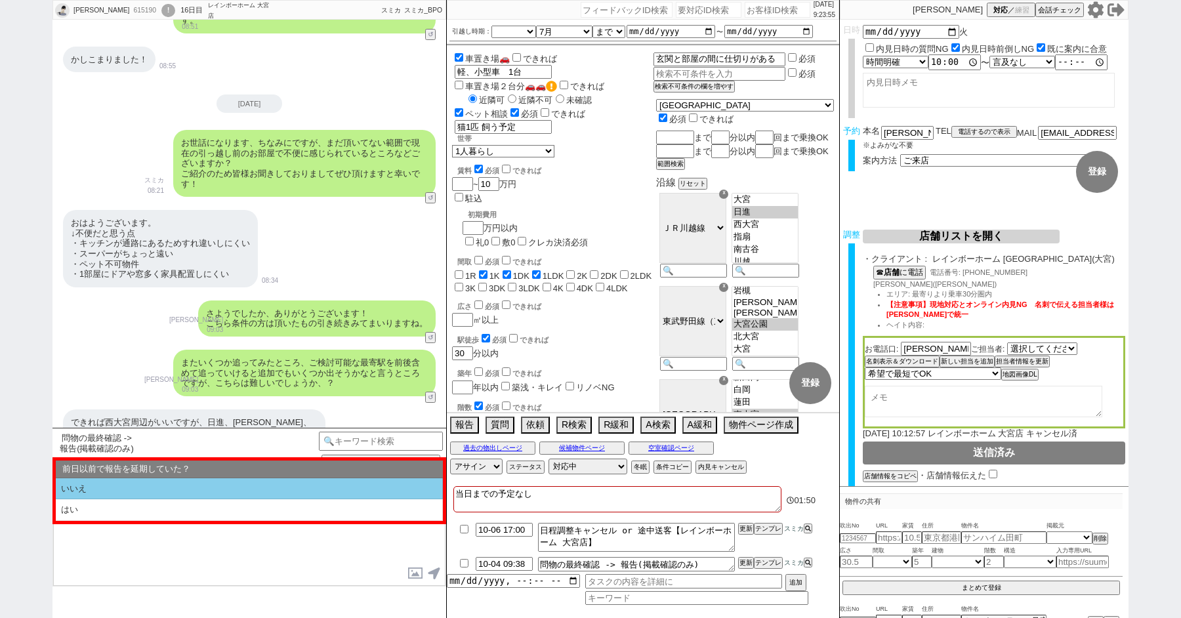
click at [96, 496] on li "いいえ" at bounding box center [249, 489] width 387 height 22
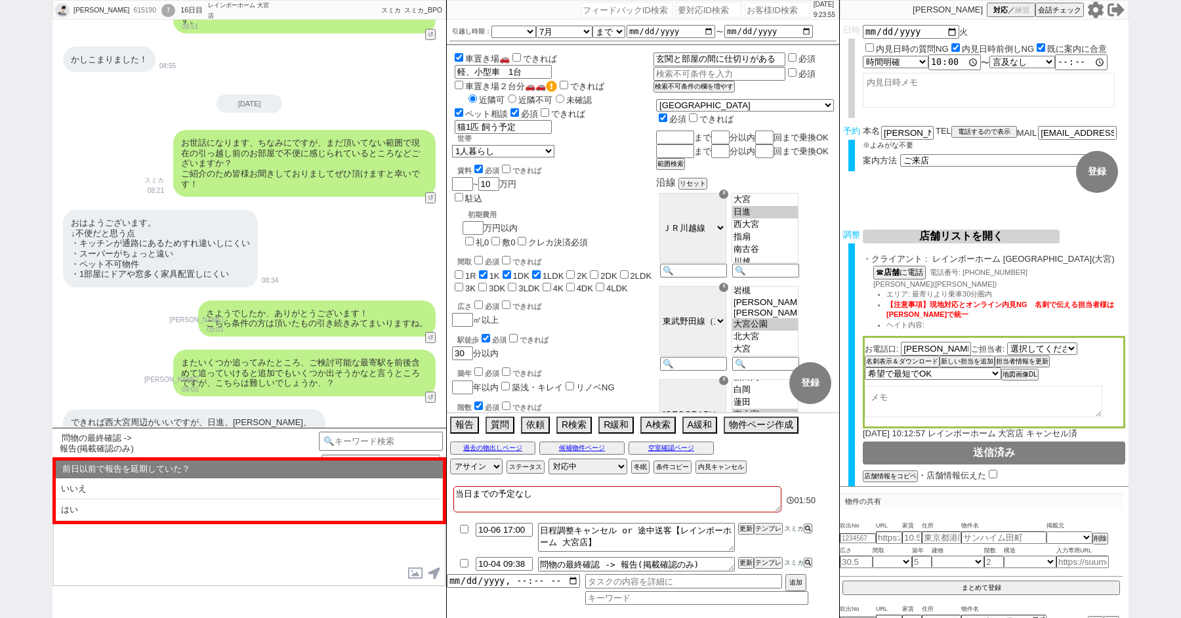
select select "内見希望"
select select "テンション問題なし"
select select "いいえ"
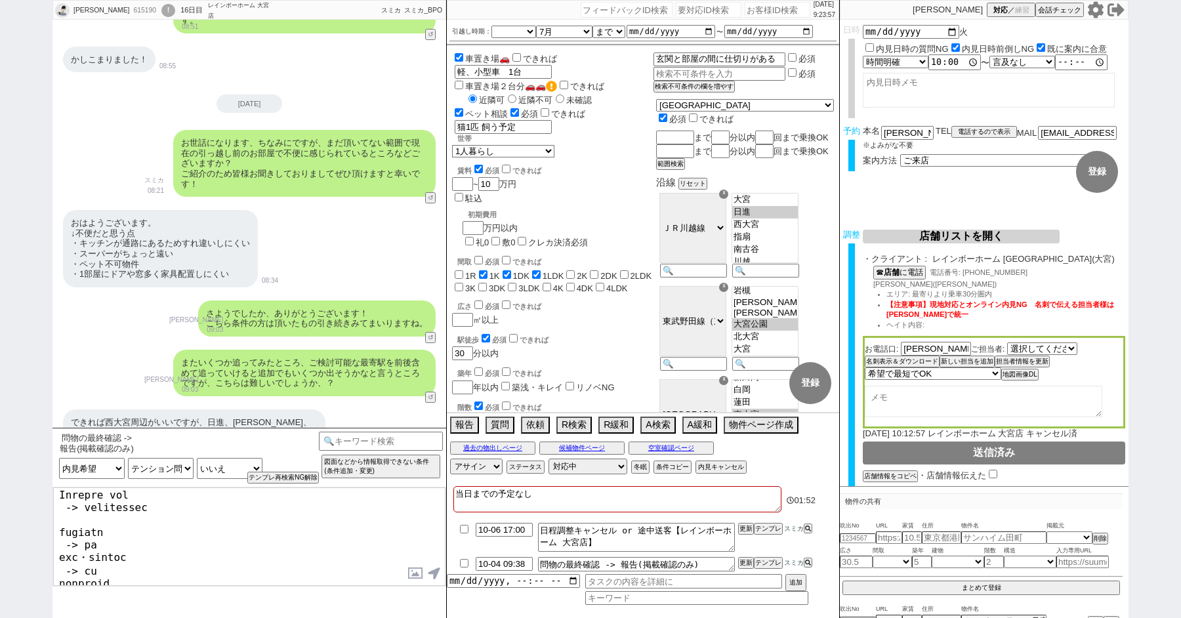
scroll to position [234, 0]
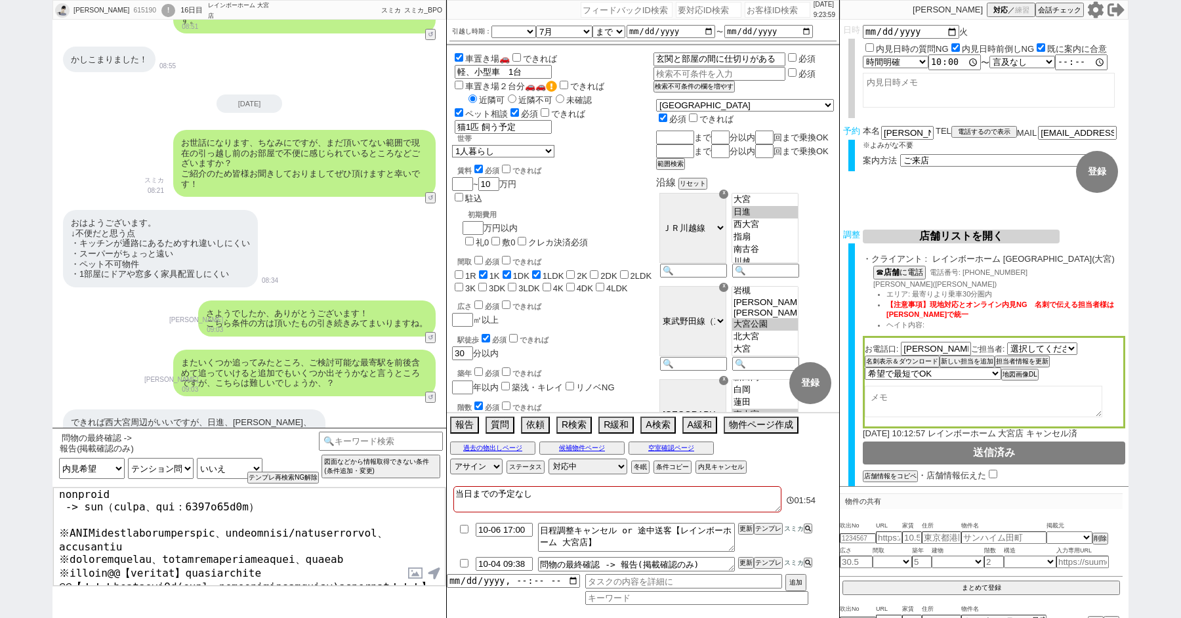
drag, startPoint x: 236, startPoint y: 577, endPoint x: 56, endPoint y: 556, distance: 180.4
click at [56, 556] on textarea at bounding box center [249, 537] width 392 height 98
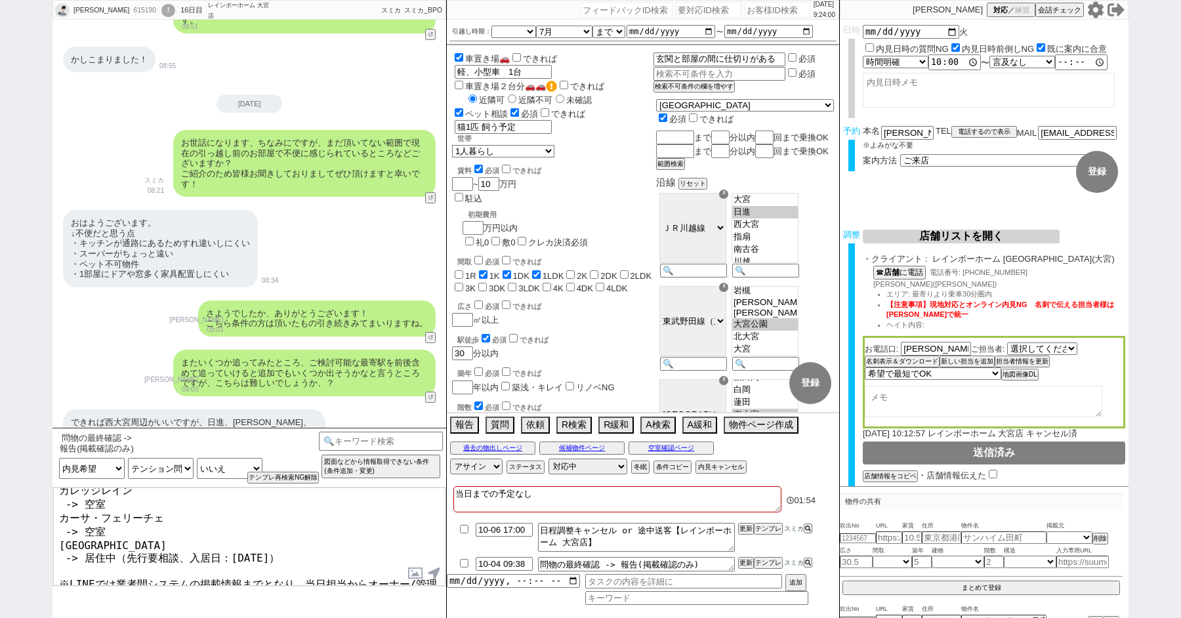
type textarea "またご案内日も近くなってきましたので再度確認しまして、お問い合わせの件は以下となっておりまして、 [URL][DOMAIN_NAME] カンパニュラ -> 申…"
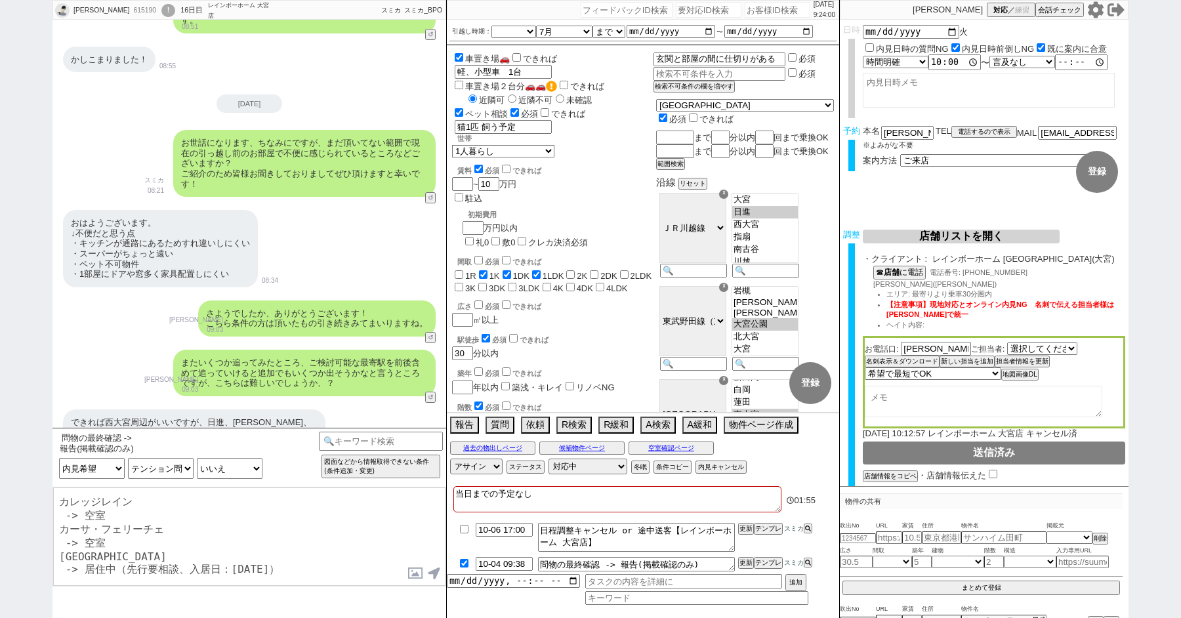
checkbox input "true"
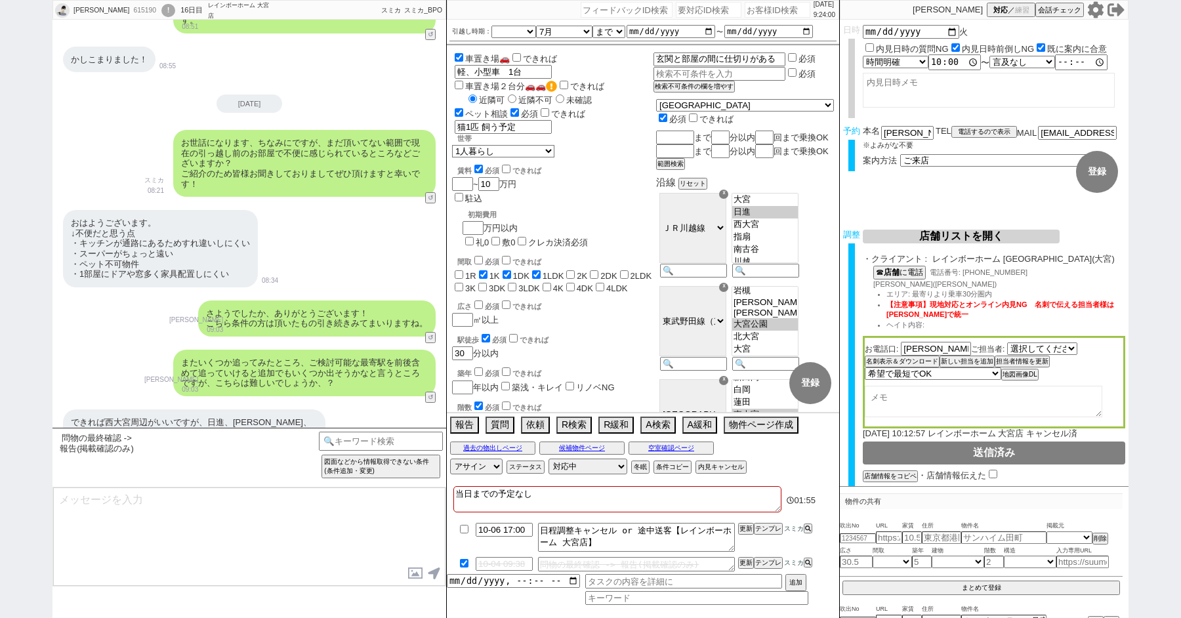
scroll to position [13929, 0]
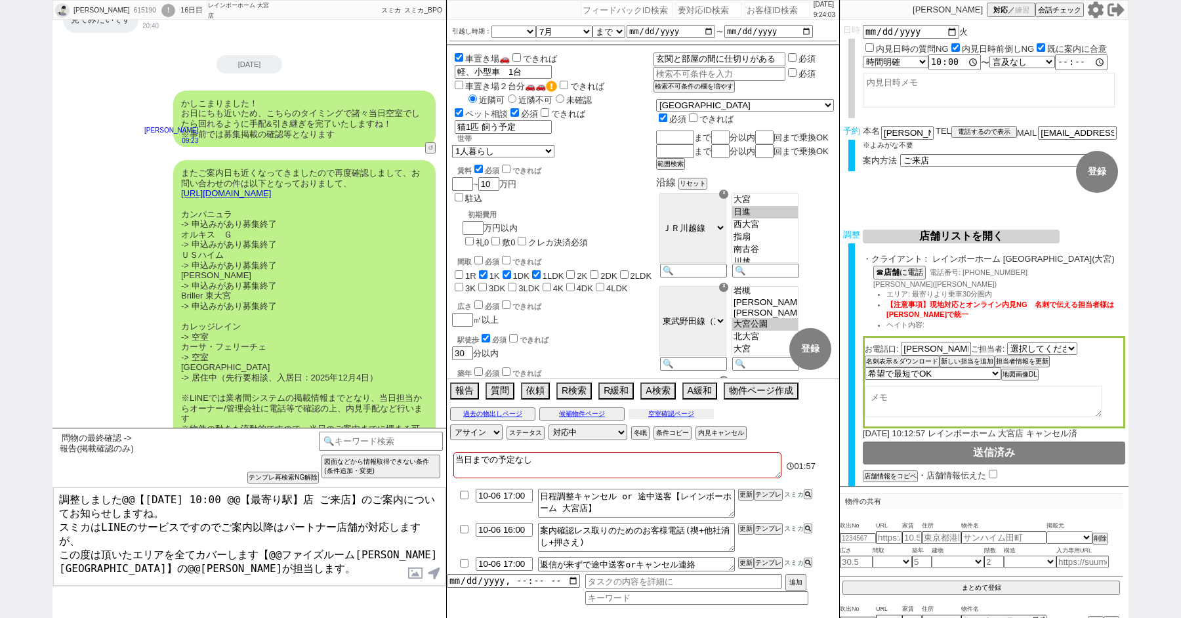
click at [665, 415] on button "空室確認ページ" at bounding box center [671, 414] width 85 height 11
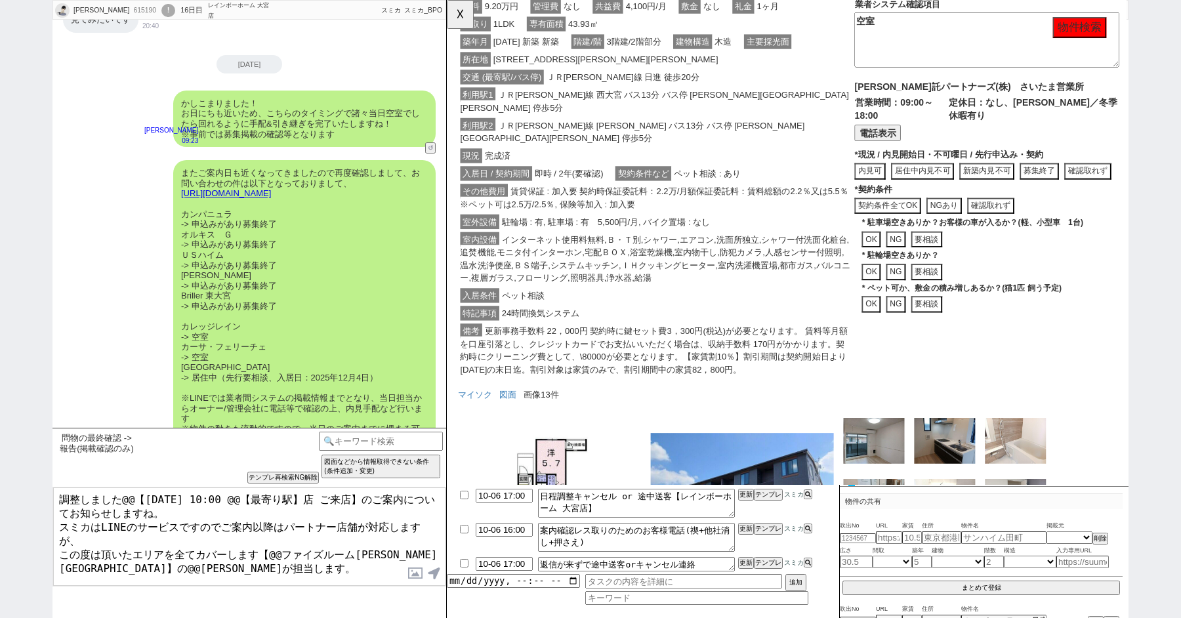
scroll to position [0, 0]
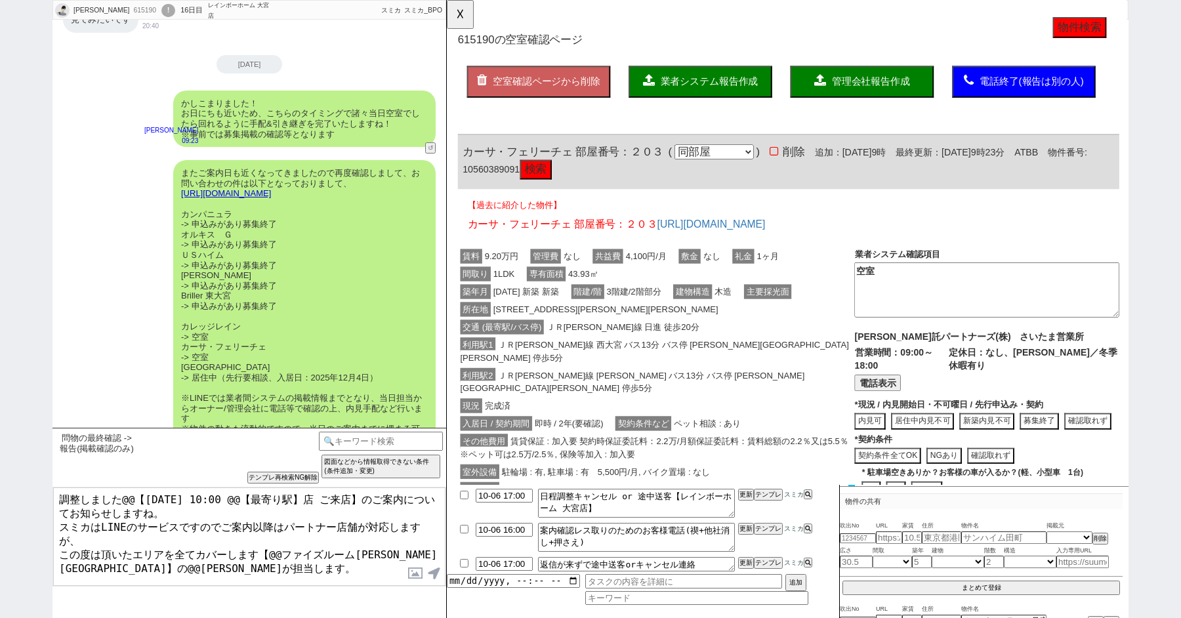
click at [560, 185] on button "検索" at bounding box center [543, 182] width 34 height 21
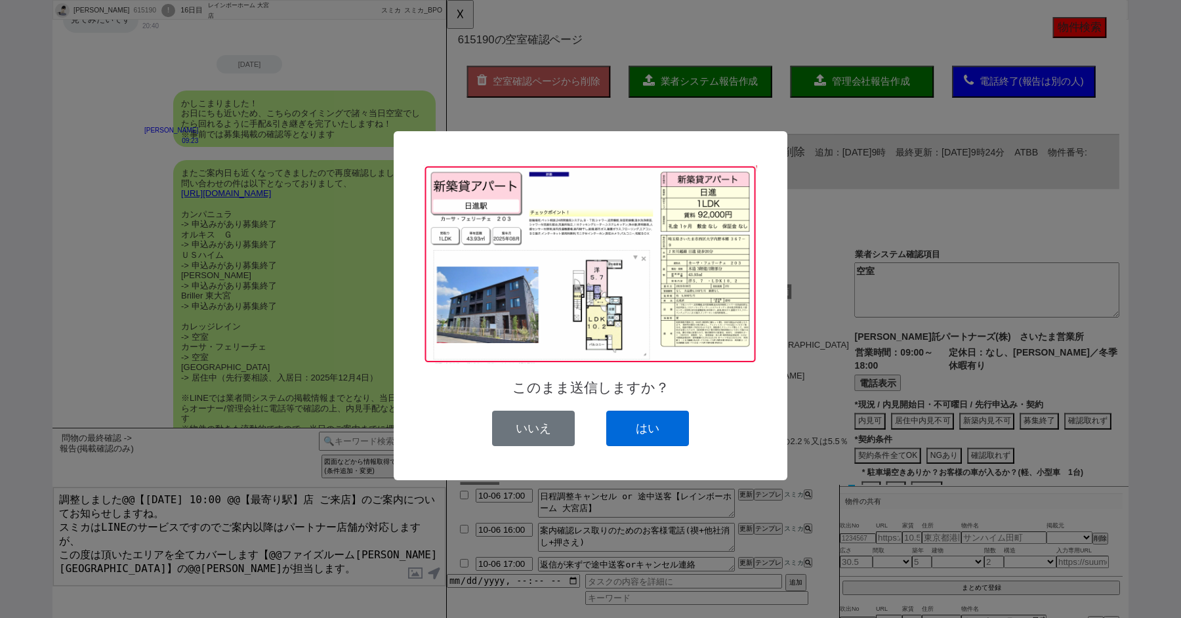
click at [644, 426] on button "はい" at bounding box center [647, 428] width 83 height 35
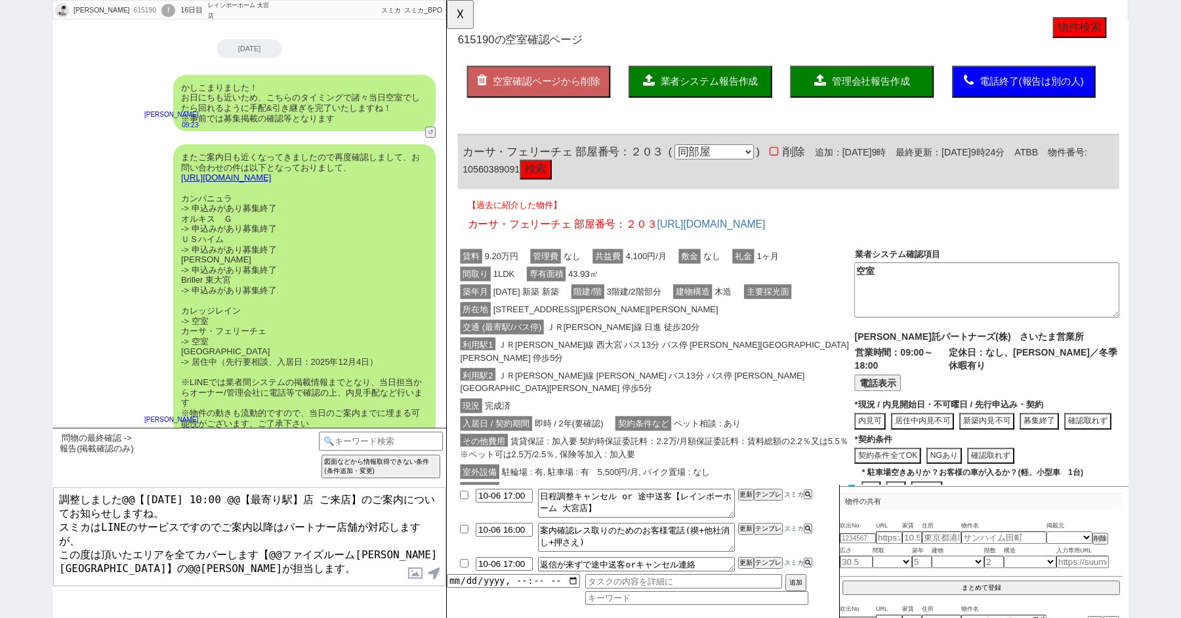
scroll to position [14053, 0]
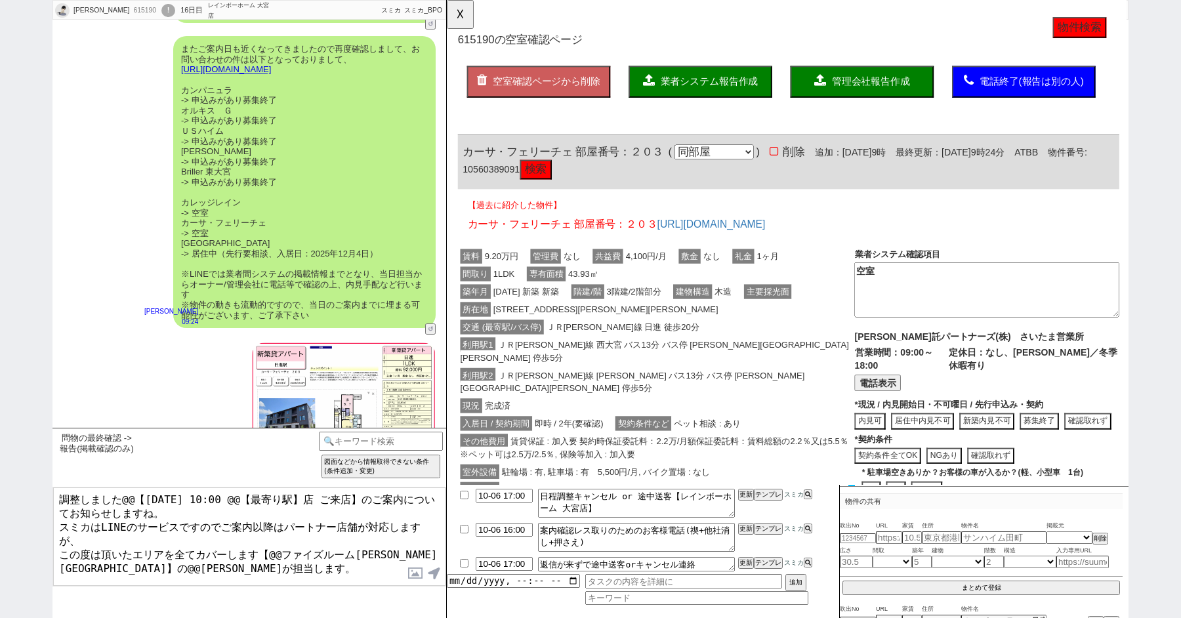
click at [131, 500] on textarea "調整しました@@【[DATE] 10:00 @@【最寄り駅】店 ご来店】のご案内についてお知らせしますね。 スミカはLINEのサービスですのでご案内以降はパー…" at bounding box center [249, 537] width 392 height 98
drag, startPoint x: 300, startPoint y: 495, endPoint x: 228, endPoint y: 501, distance: 71.7
click at [228, 502] on textarea "調整しました【[DATE] 10:00 @@【最寄り駅】店 ご来店】のご案内についてお知らせしますね。 スミカはLINEのサービスですのでご案内以降はパートナ…" at bounding box center [249, 537] width 392 height 98
click at [291, 565] on textarea "調整しました【[DATE] 10:00 大宮店 ご来店】のご案内についてお知らせしますね。 スミカはLINEのサービスですのでご案内以降はパートナー店舗が対応…" at bounding box center [249, 537] width 392 height 98
click at [457, 4] on button "☓" at bounding box center [459, 13] width 24 height 26
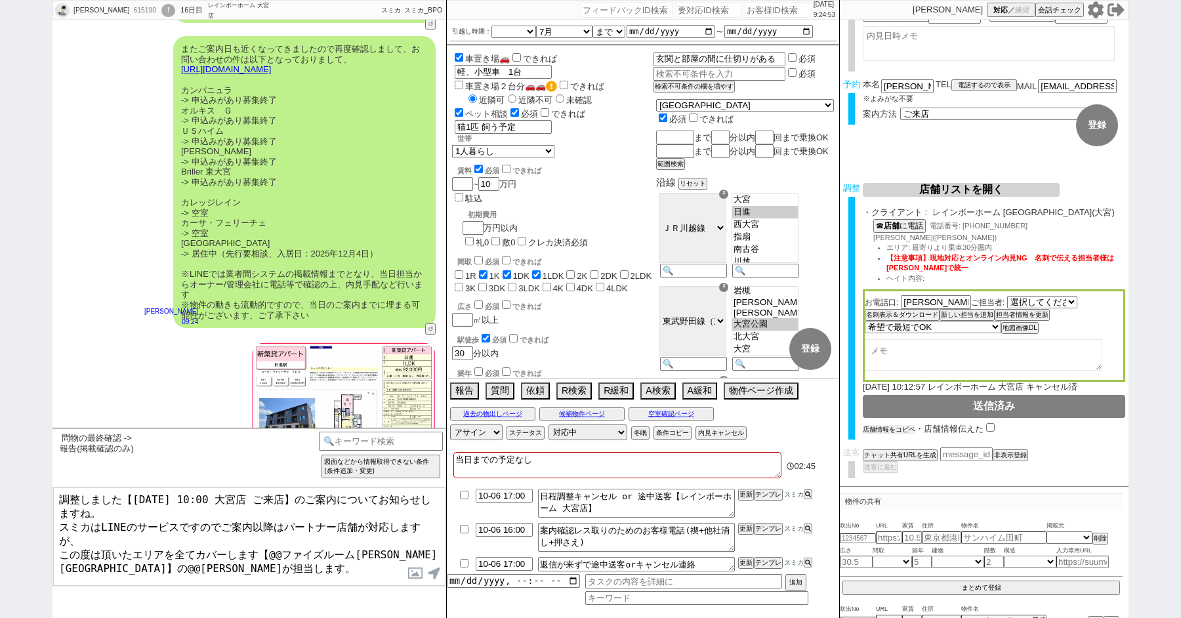
click at [894, 428] on button "店舗情報をコピペ" at bounding box center [889, 429] width 53 height 9
type textarea "調整しました【[DATE] 10:00 大宮店 ご来店】のご案内についてお知らせしますね。 スミカはLINEのサービスですのでご案内以降はパートナー店舗が対応…"
click at [992, 427] on input "checkbox" at bounding box center [993, 428] width 9 height 9
checkbox input "true"
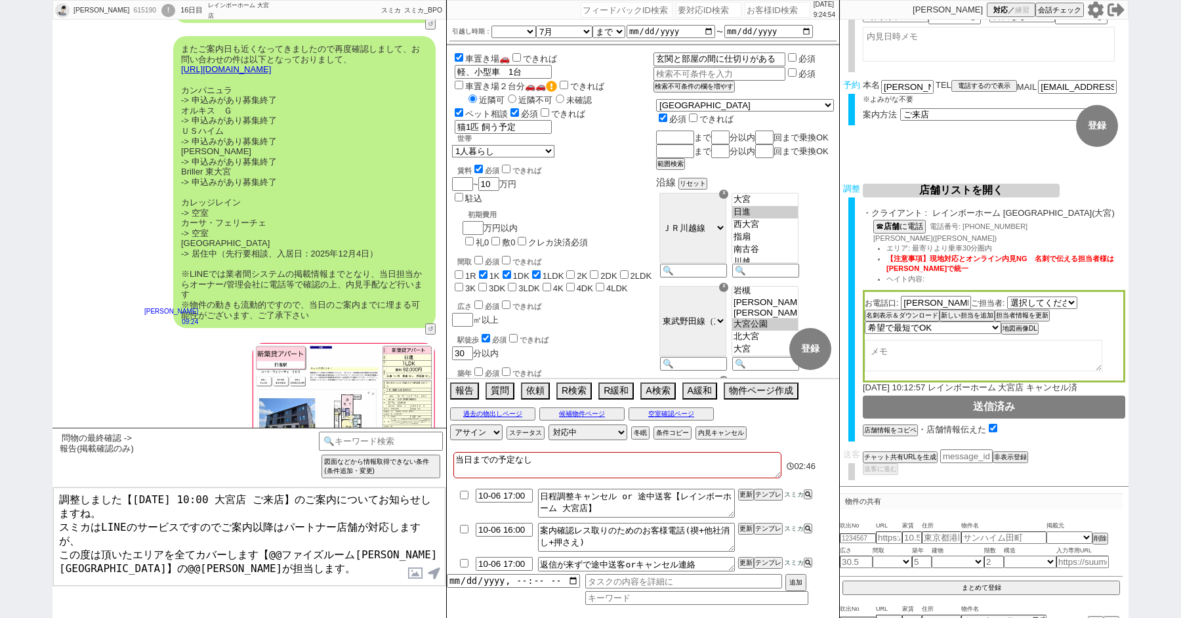
scroll to position [12, 0]
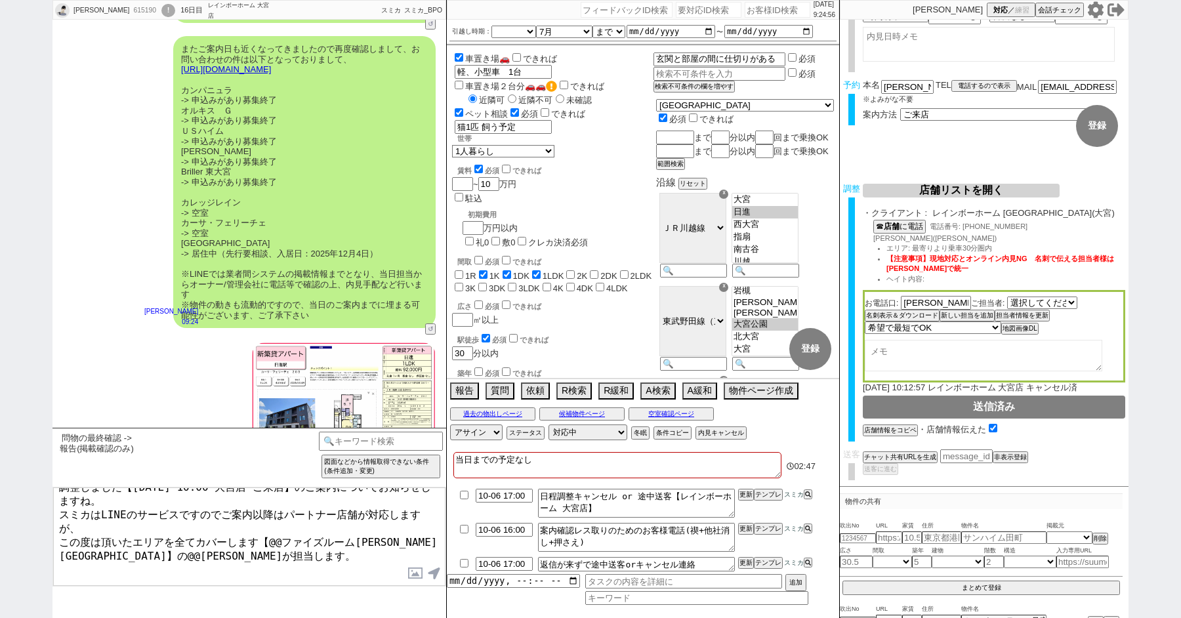
drag, startPoint x: 193, startPoint y: 560, endPoint x: 54, endPoint y: 560, distance: 139.1
click at [54, 560] on textarea "調整しました【[DATE] 10:00 大宮店 ご来店】のご案内についてお知らせしますね。 スミカはLINEのサービスですのでご案内以降はパートナー店舗が対応…" at bounding box center [249, 537] width 392 height 98
drag, startPoint x: 394, startPoint y: 516, endPoint x: 272, endPoint y: 515, distance: 122.1
click at [272, 515] on textarea "調整しました【[DATE] 10:00 大宮店 ご来店】のご案内についてお知らせしますね。 スミカはLINEのサービスですのでご案内以降はパートナー店舗が対応…" at bounding box center [249, 537] width 392 height 98
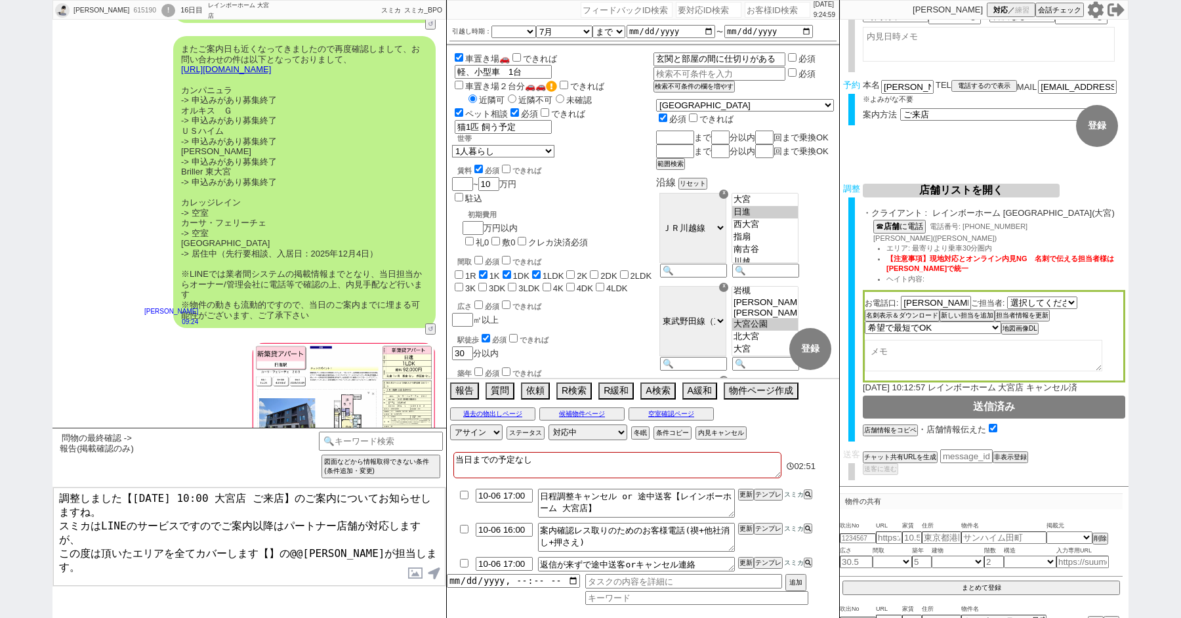
paste textarea "インボーホーム [GEOGRAPHIC_DATA]"
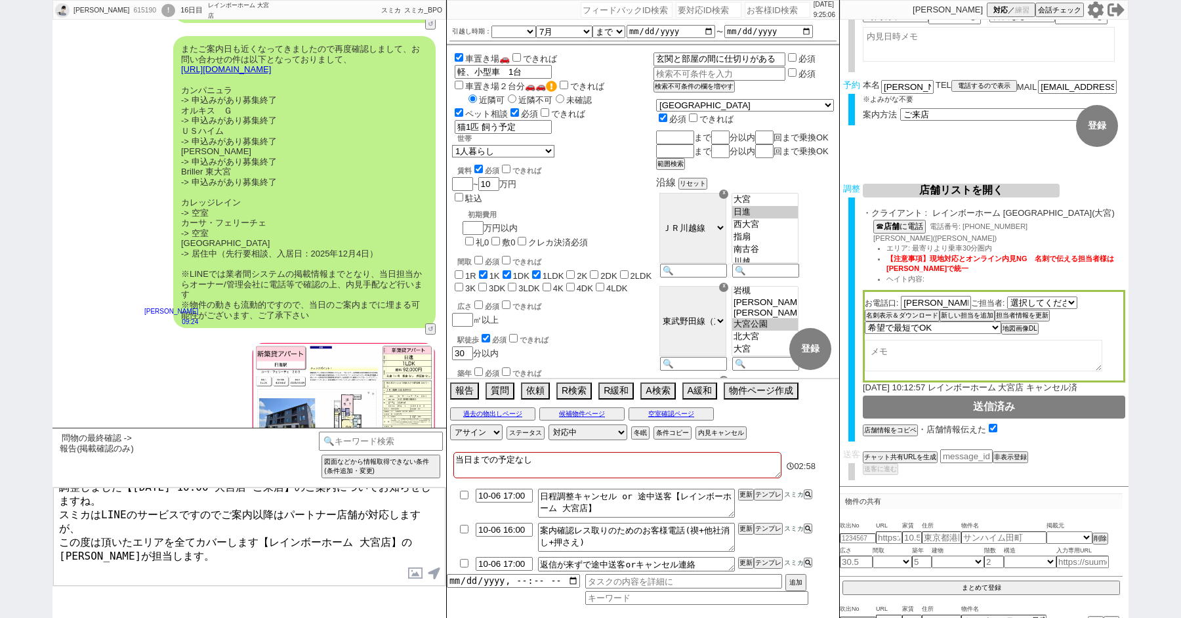
click at [176, 544] on textarea "調整しました【[DATE] 10:00 大宮店 ご来店】のご案内についてお知らせしますね。 スミカはLINEのサービスですのでご案内以降はパートナー店舗が対応…" at bounding box center [249, 537] width 392 height 98
type textarea "調整しました【[DATE] 10:00 大宮店 ご来店】のご案内についてお知らせしますね。 スミカはLINEのサービスですのでご案内以降はパートナー店舗が対応…"
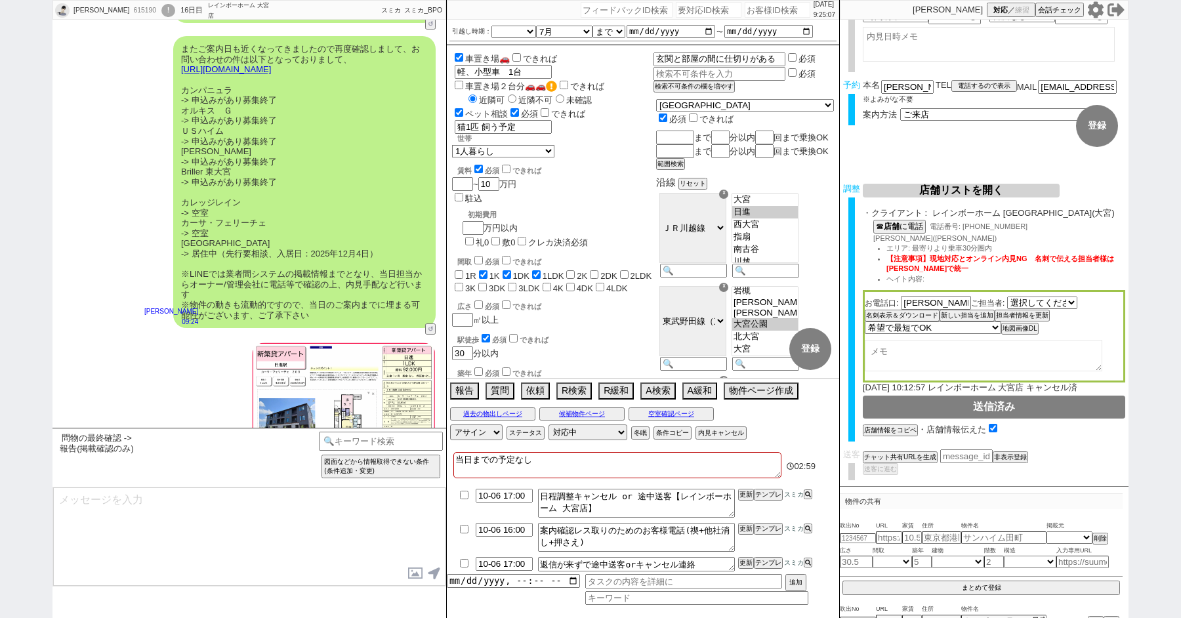
scroll to position [14184, 0]
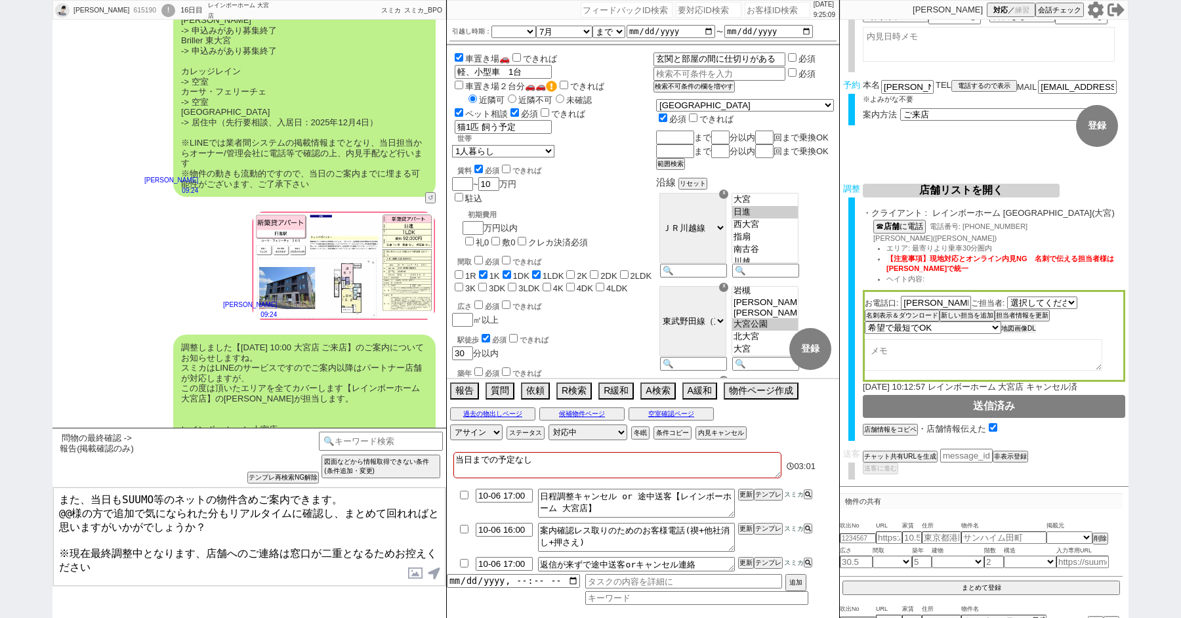
click at [1033, 328] on button "地図画像DL" at bounding box center [1018, 328] width 35 height 9
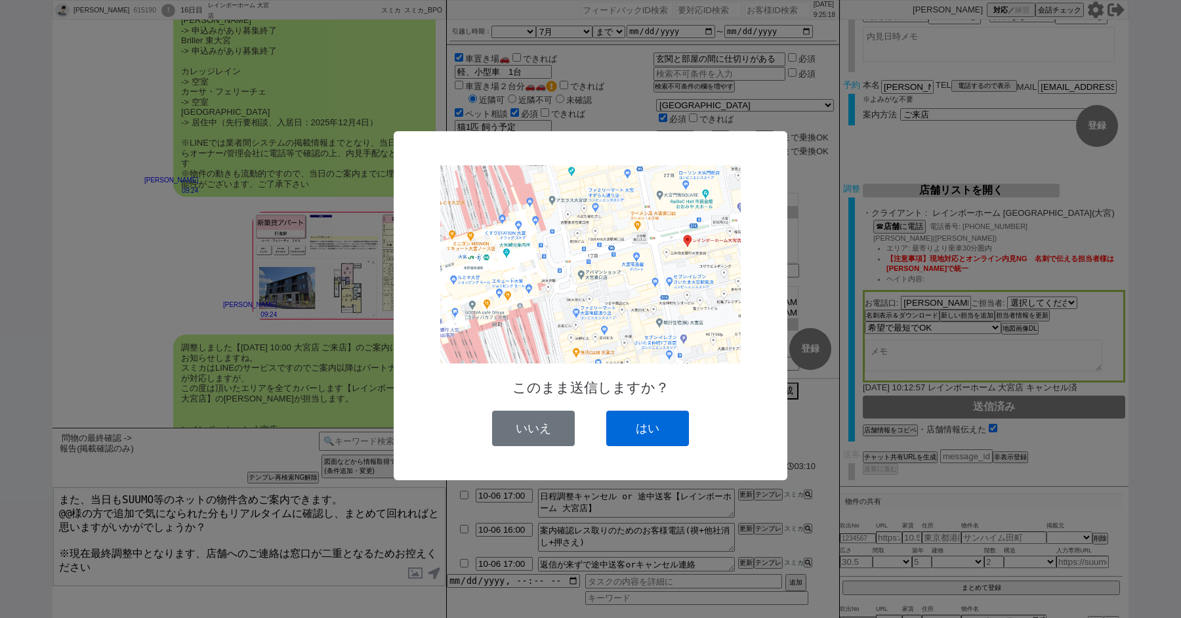
click at [644, 425] on button "はい" at bounding box center [647, 428] width 83 height 35
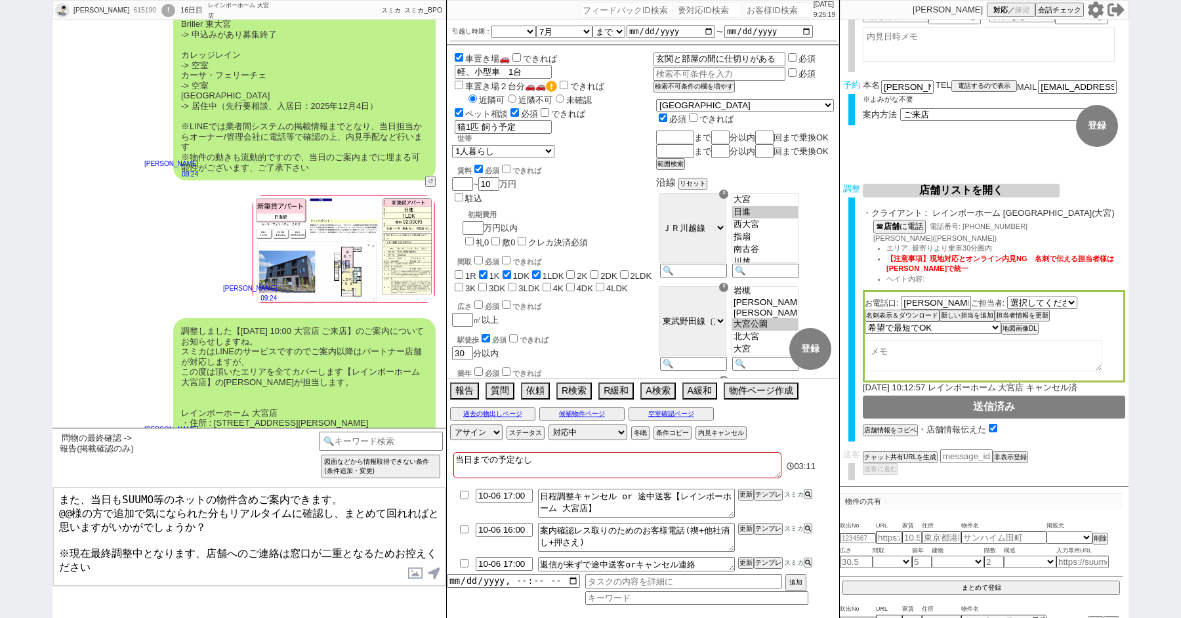
scroll to position [14321, 0]
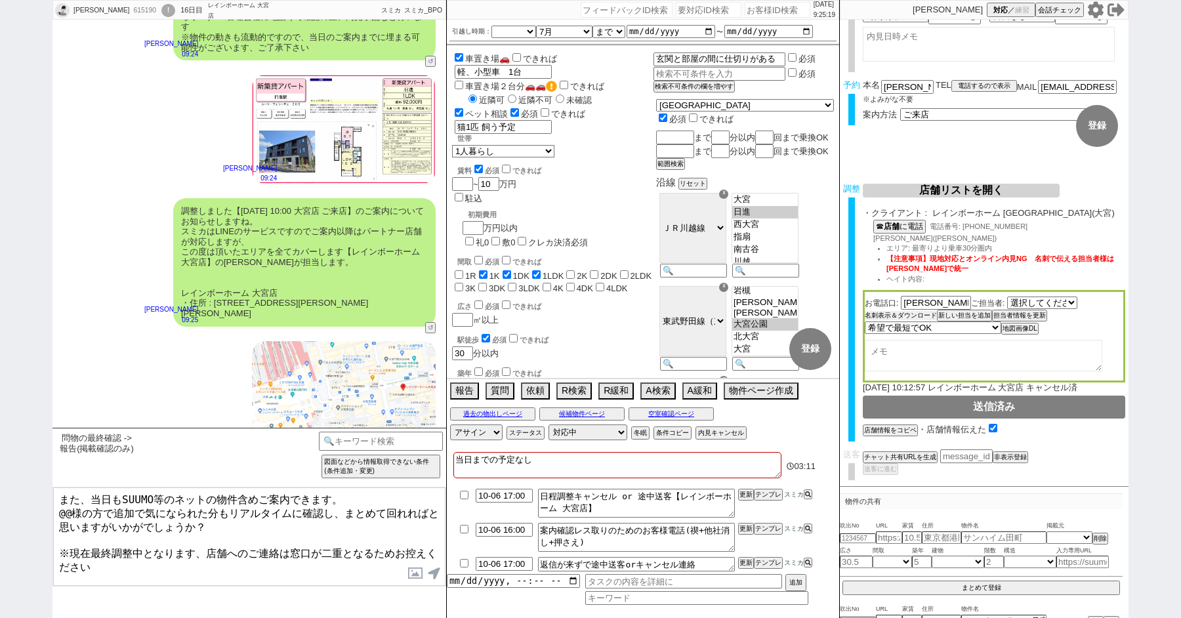
click at [891, 314] on button "名刺表示＆ダウンロード" at bounding box center [901, 315] width 72 height 9
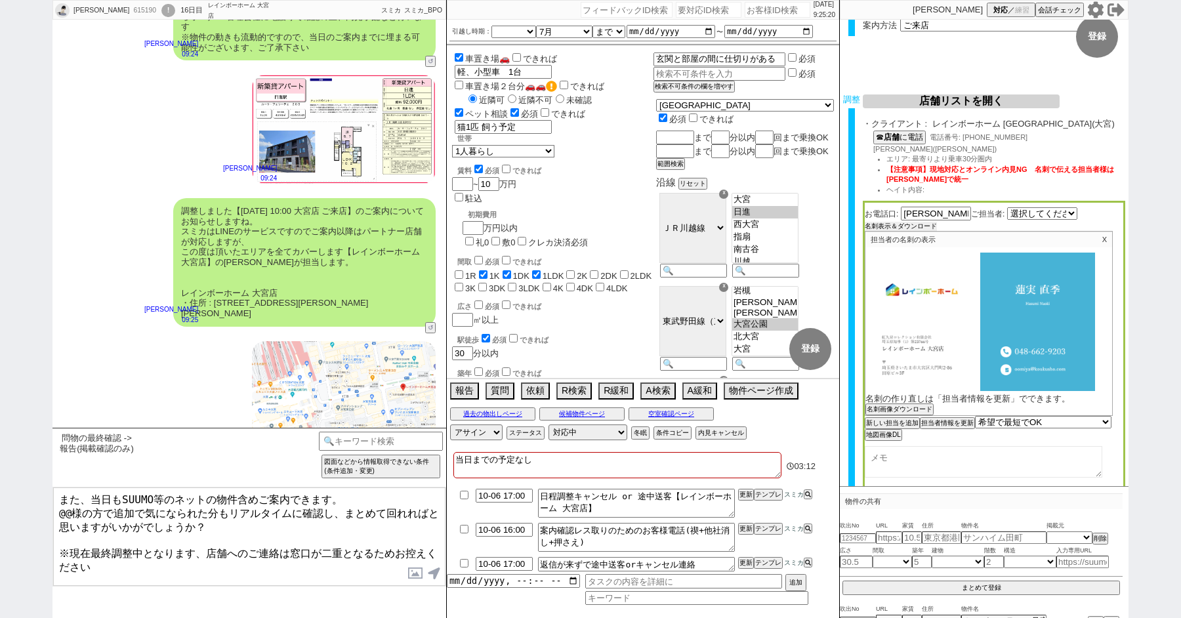
scroll to position [205, 0]
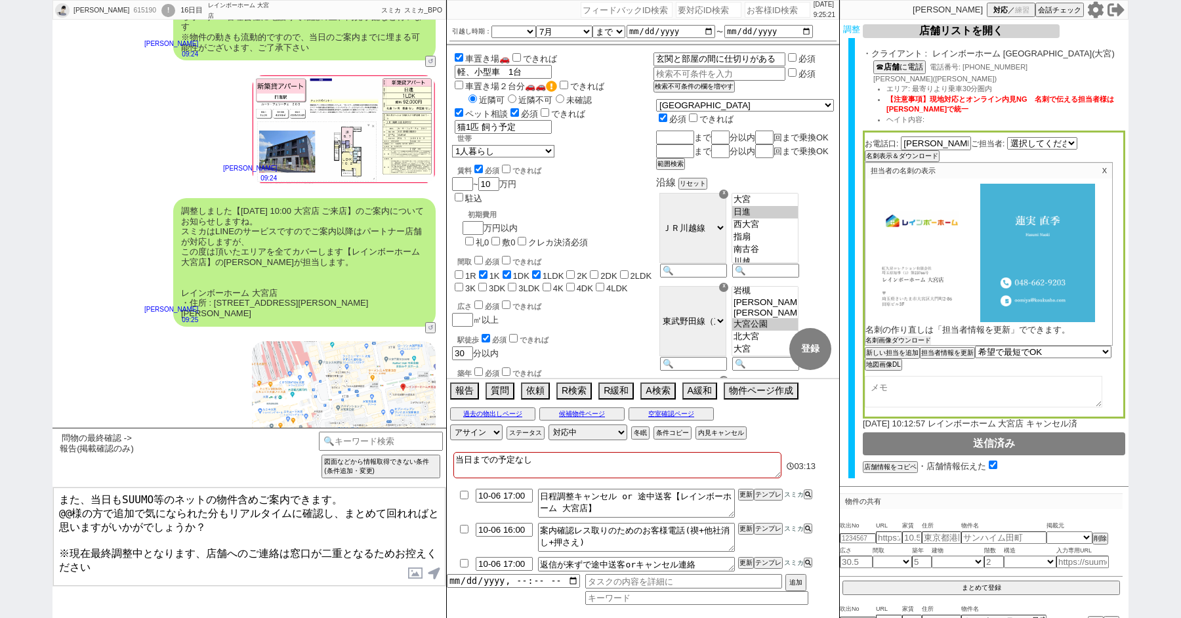
click at [891, 342] on button "名刺画像ダウンロード" at bounding box center [899, 340] width 66 height 9
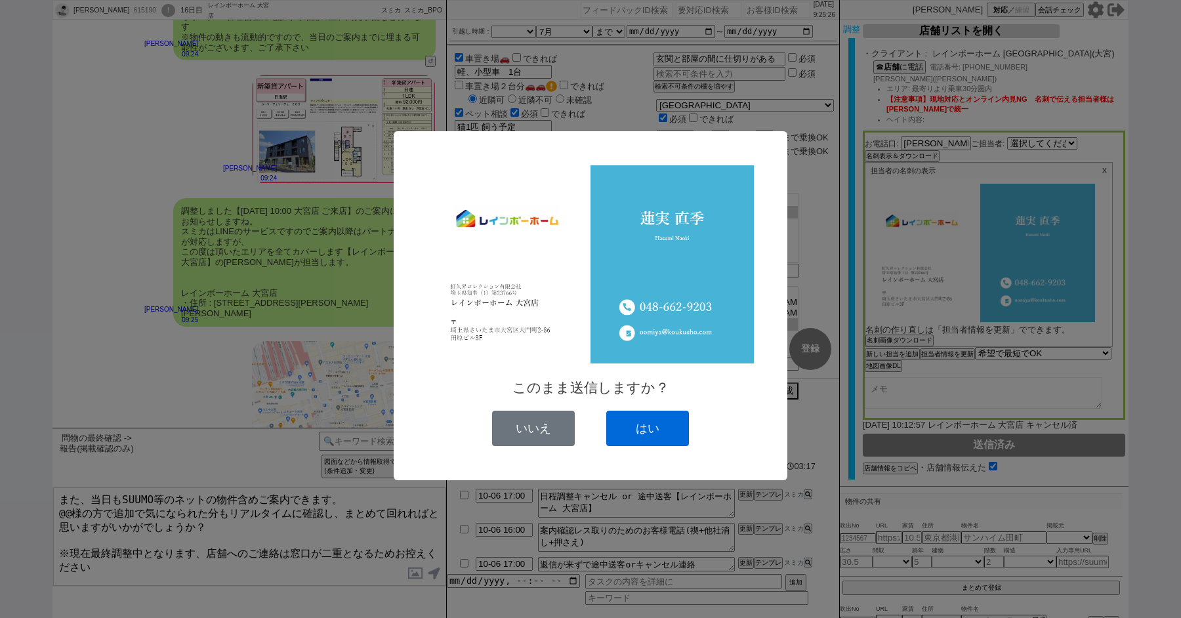
click at [650, 423] on button "はい" at bounding box center [647, 428] width 83 height 35
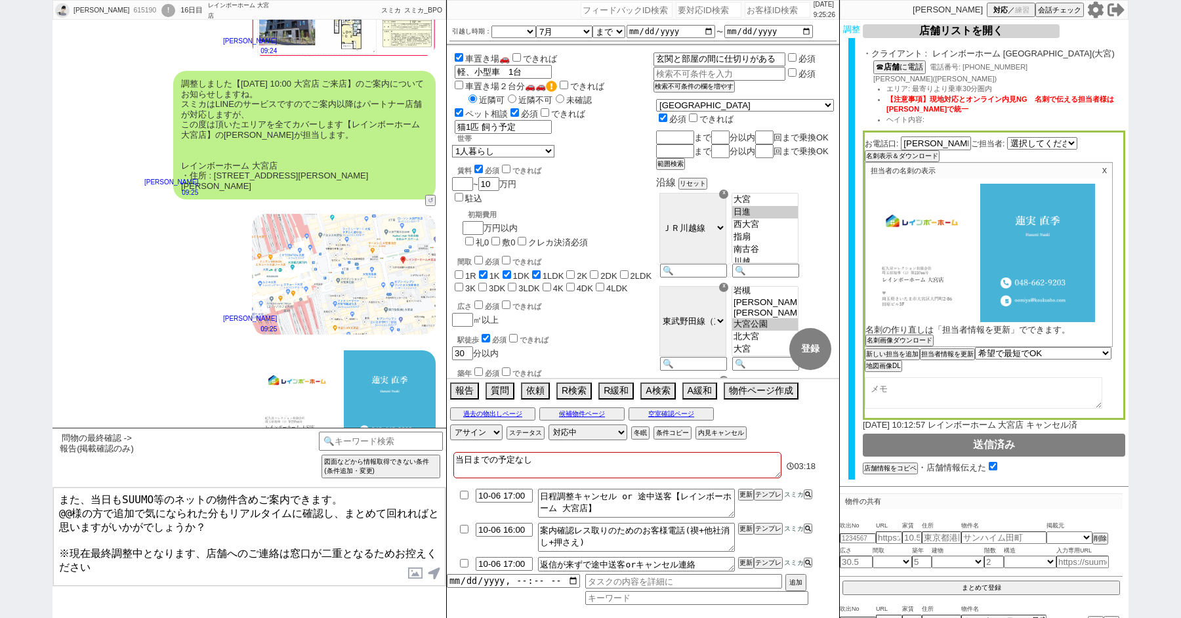
scroll to position [0, 0]
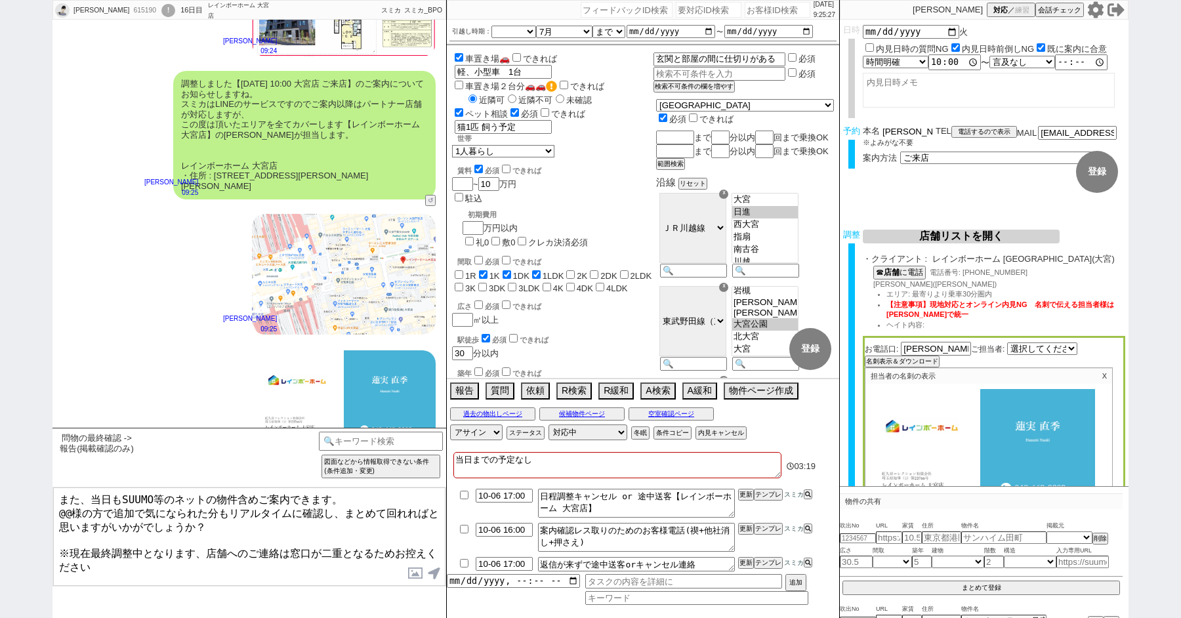
drag, startPoint x: 898, startPoint y: 131, endPoint x: 832, endPoint y: 131, distance: 66.3
click at [836, 131] on div "[PERSON_NAME] 615190 ! 0 16日目 レインボーホーム 大宮店 冬眠中 自社客 スミカ スミカ_BPO チャット全表示 [DATE] 新…" at bounding box center [591, 309] width 1076 height 618
drag, startPoint x: 71, startPoint y: 509, endPoint x: 37, endPoint y: 509, distance: 34.1
click at [37, 509] on div "[PERSON_NAME] 615190 ! 0 16日目 レインボーホーム 大宮店 冬眠中 自社客 スミカ スミカ_BPO チャット全表示 [DATE] 新…" at bounding box center [590, 309] width 1181 height 618
paste textarea "﨑"
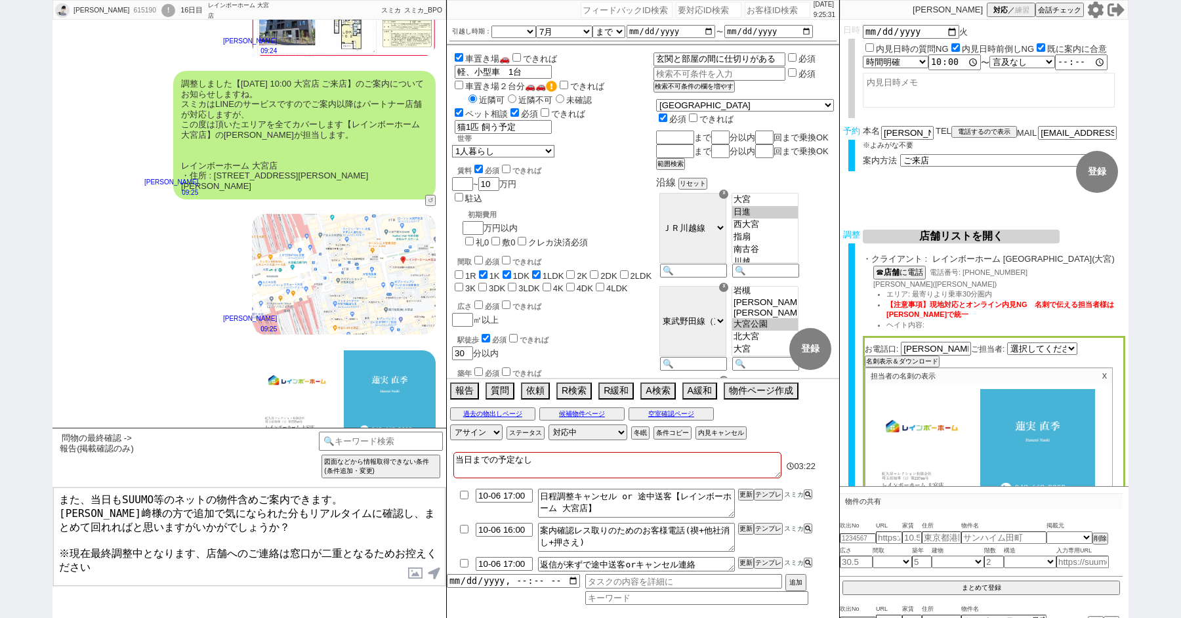
click at [259, 522] on textarea "また、当日もSUUMO等のネットの物件含めご案内できます。 [PERSON_NAME]﨑様の方で追加で気になられた分もリアルタイムに確認し、まとめて回れればと…" at bounding box center [249, 537] width 392 height 98
type textarea "また、当日もSUUMO等のネットの物件含めご案内できます。 [PERSON_NAME]﨑様の方で追加で気になられた分もリアルタイムに確認し、まとめて回れればと…"
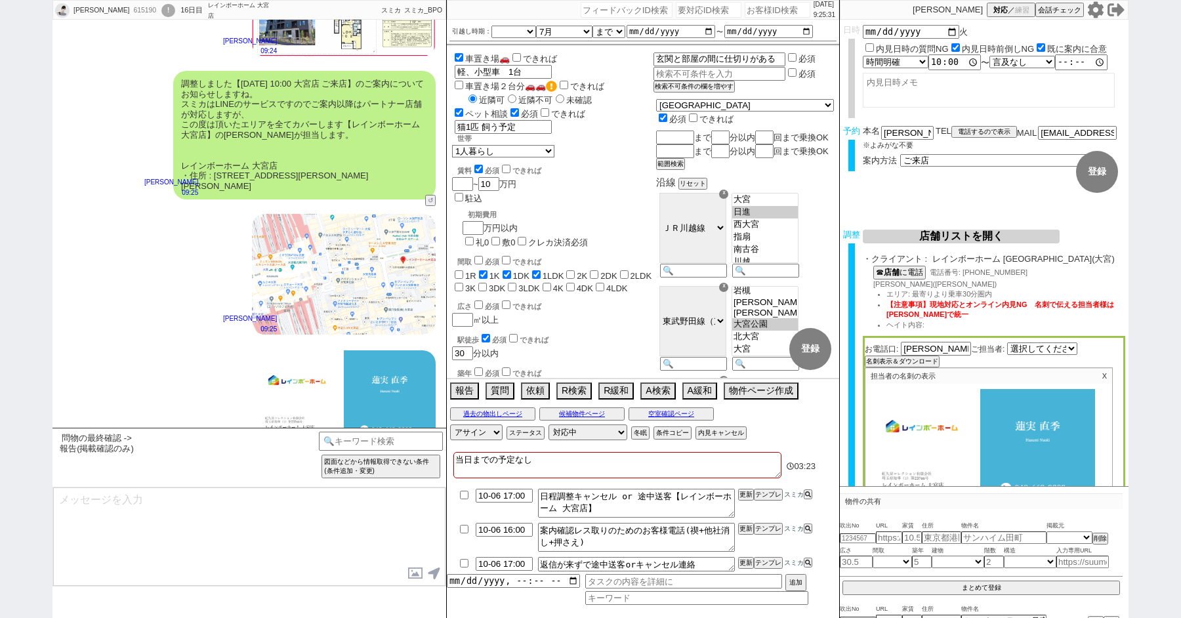
scroll to position [14538, 0]
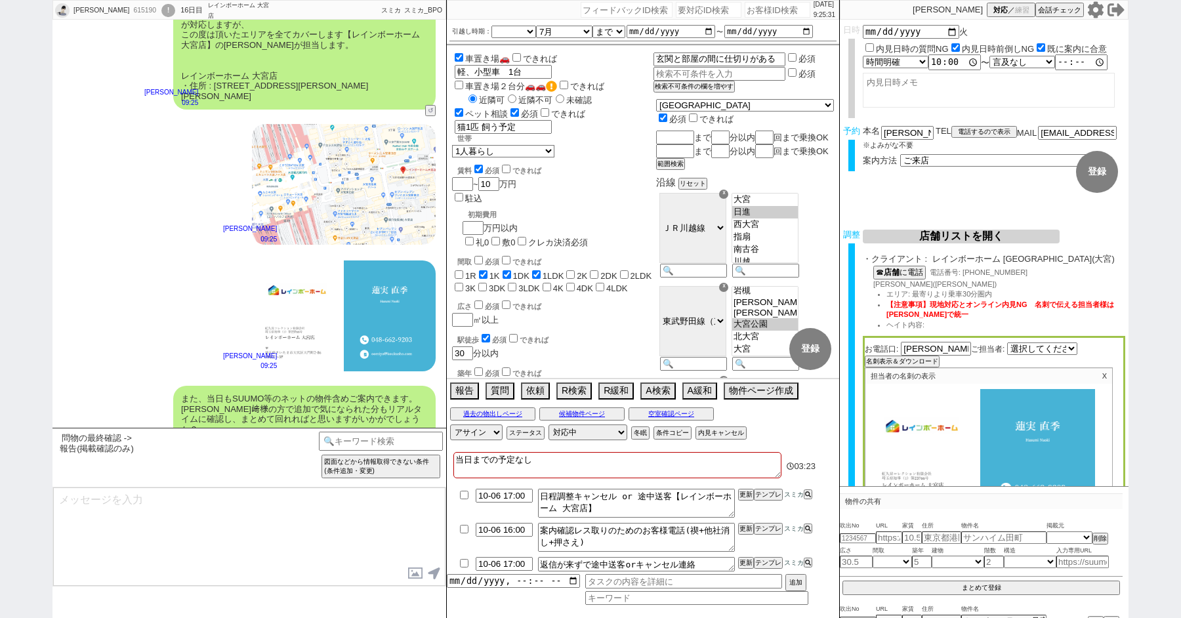
type textarea "※案内時の店舗状況次第では担当が変更になります、ご了承ください ※もし担当が変更になった場合でも、本LINEの内容は全て引き継がれておりスムーズにご案内が可能…"
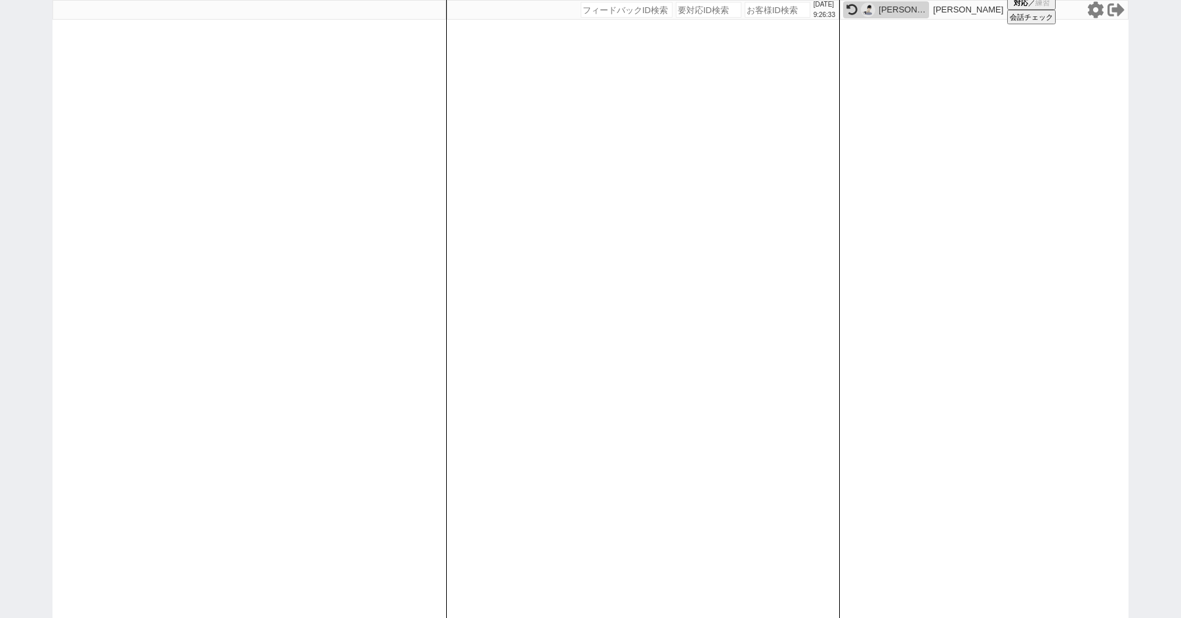
click at [15, 89] on div "[DATE] 9:26:33 候補物件を追加してしてください 紹介した物件一覧 他社物件を追加する 空室確認ページに追加・削除 紹介した物件一覧 他社物件を追…" at bounding box center [590, 309] width 1181 height 618
paste input "616931"
type input "616931"
select select "2"
select select
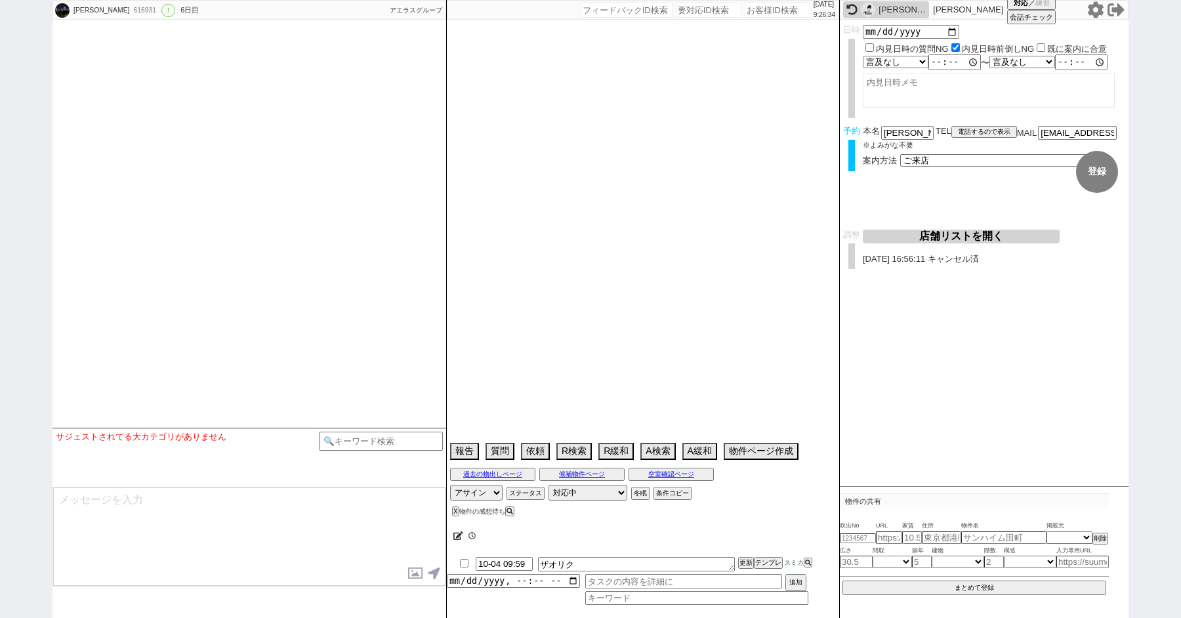
select select "15"
select select "0"
select select "11"
select select "79"
select select "[DATE]"
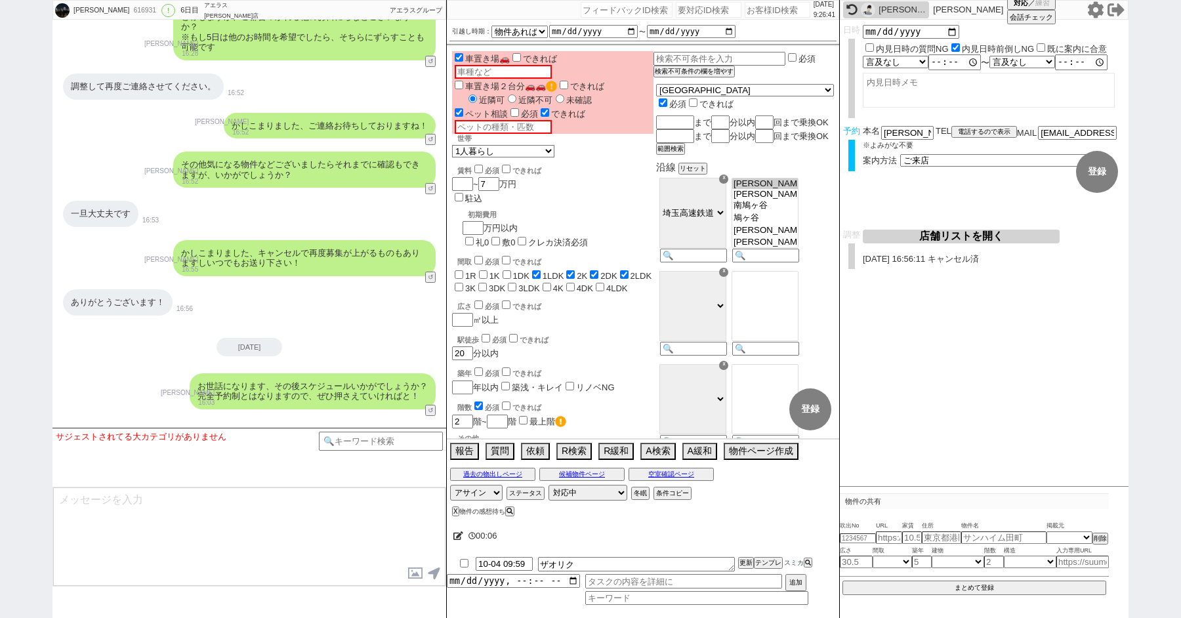
scroll to position [4998, 0]
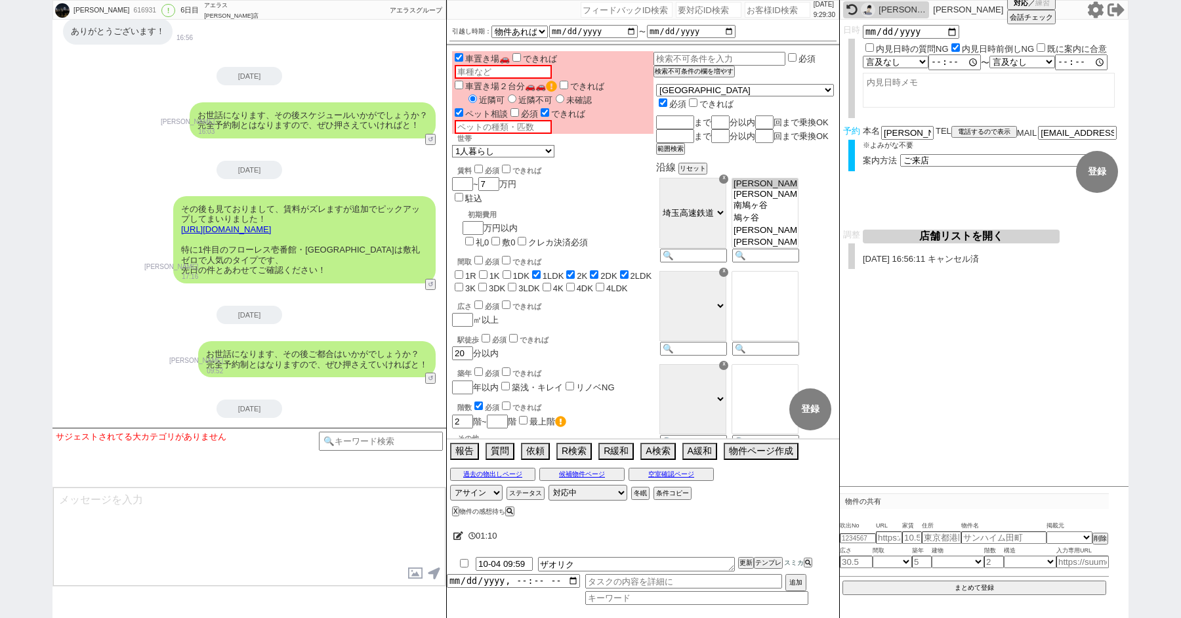
click at [16, 70] on div "もり[PERSON_NAME] 616931 ! 0 6日目 アエラス[PERSON_NAME]店 冬眠中 自社客 アエラスグループ スミカ_BPO チャット…" at bounding box center [590, 309] width 1181 height 618
paste input "615968"
type input "615968"
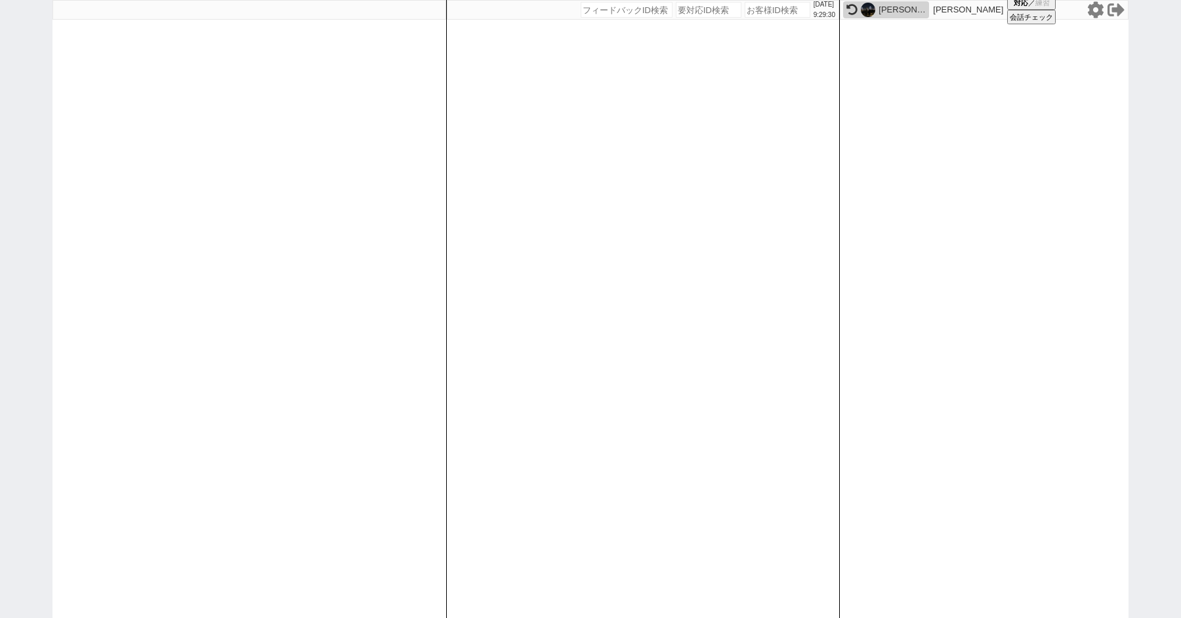
select select
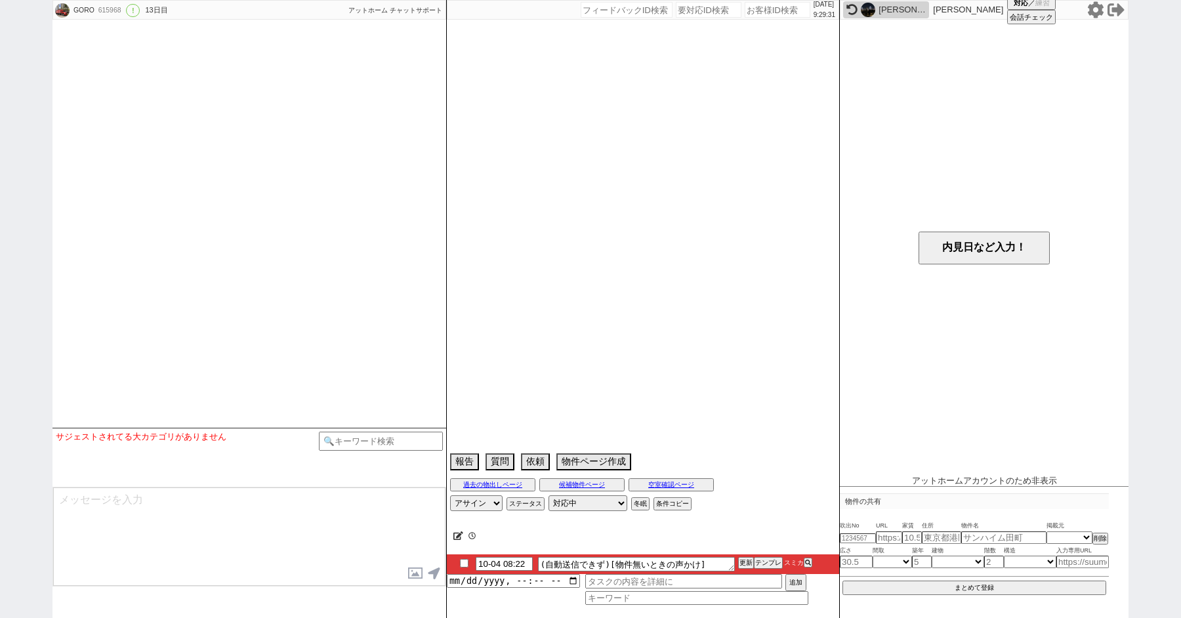
scroll to position [3395, 0]
select select "2025"
select select "11"
select select "36"
select select "0"
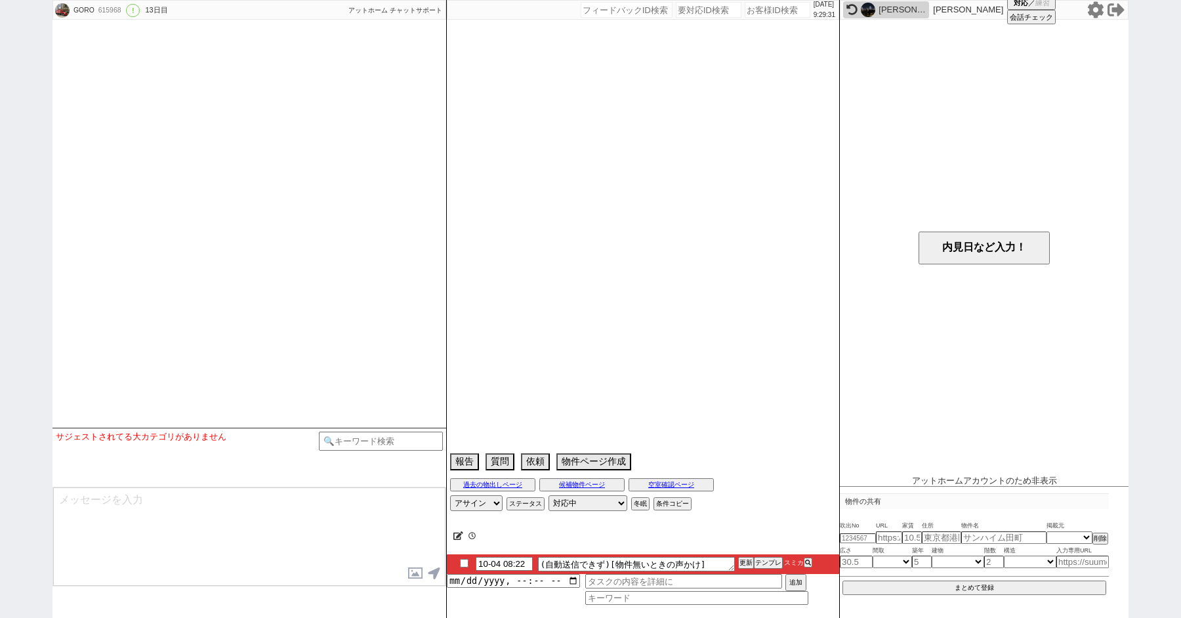
select select "12"
select select "173"
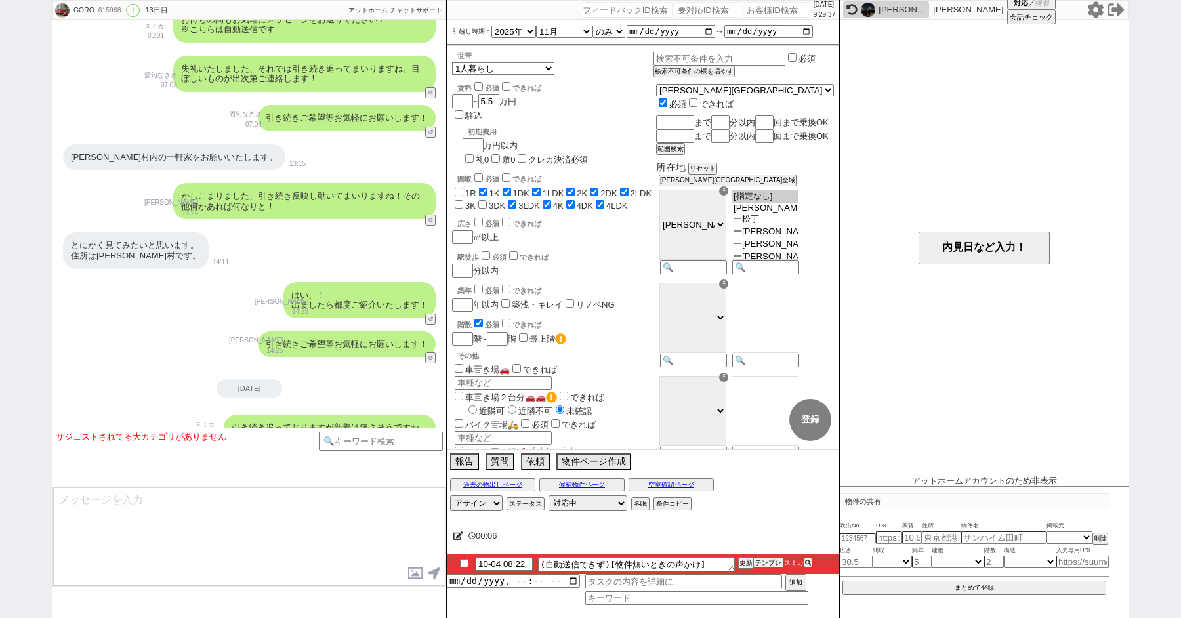
click at [774, 559] on button "テンプレ" at bounding box center [768, 562] width 29 height 9
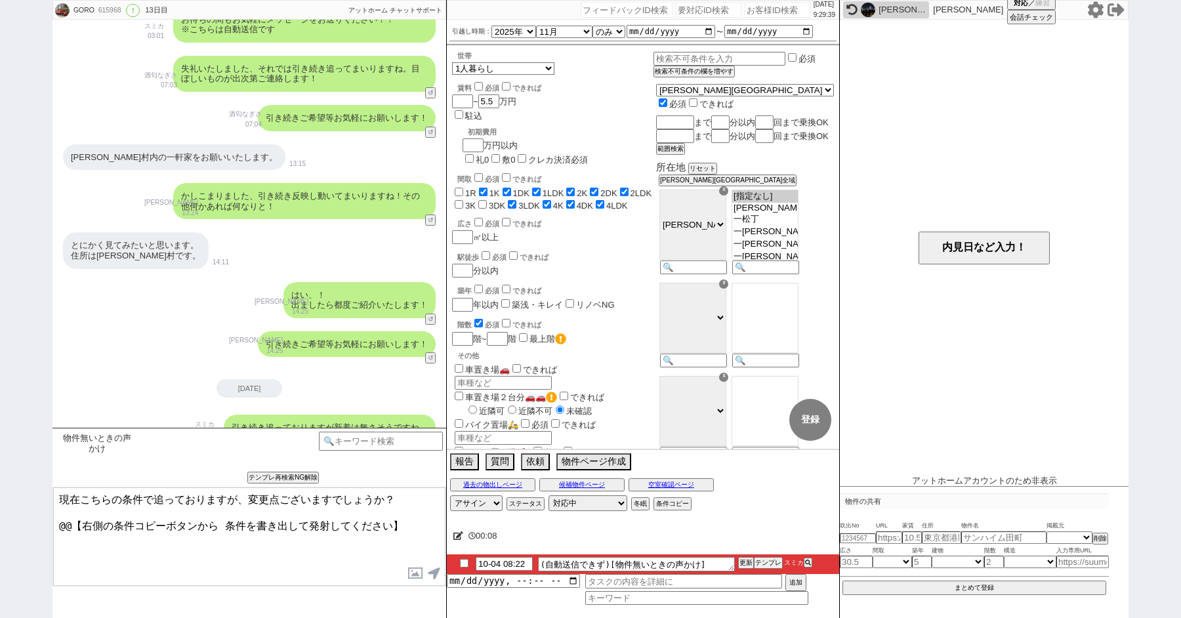
click at [427, 522] on textarea "現在こちらの条件で追っておりますが、変更点ございますでしょうか？ @@【右側の条件コピーボタンから 条件を書き出して発射してください】" at bounding box center [249, 537] width 392 height 98
click at [662, 501] on button "条件コピー" at bounding box center [671, 504] width 35 height 11
click at [677, 505] on button "もう1回押してください" at bounding box center [690, 504] width 72 height 11
click at [90, 524] on textarea "現在こちらの条件で追っておりますが、変更点ございますでしょうか？" at bounding box center [249, 537] width 392 height 98
paste textarea "・エリア：[PERSON_NAME][PERSON_NAME][GEOGRAPHIC_DATA] ・賃料：5.5万円 ・引越し時期：11月 ・間取り：1K〜4…"
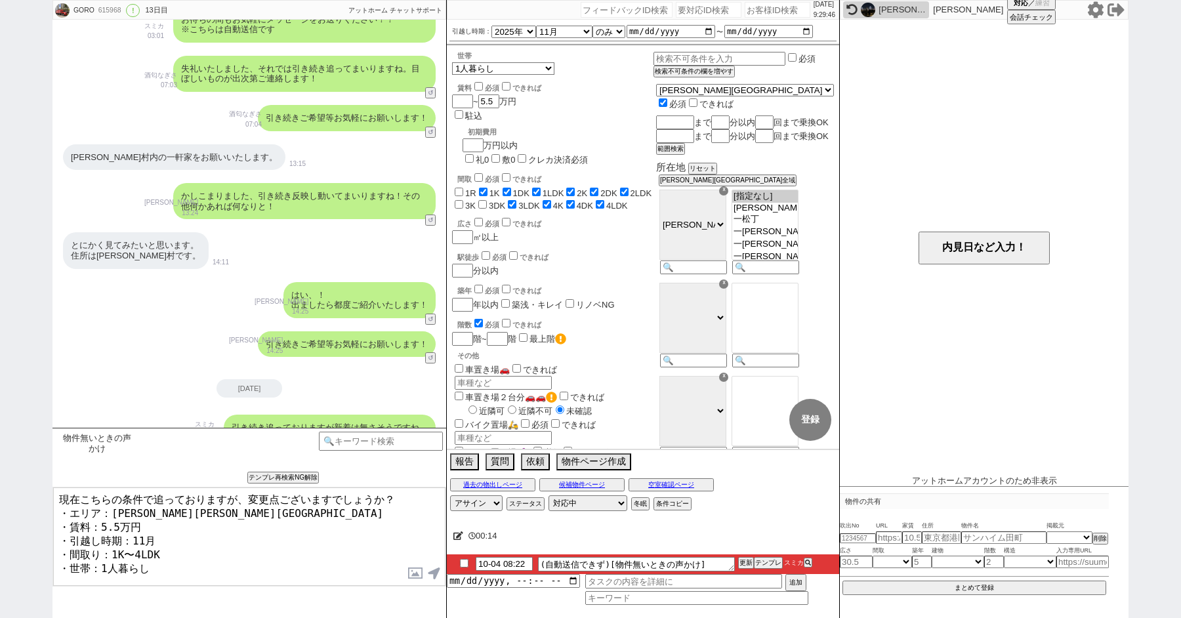
click at [287, 569] on textarea "現在こちらの条件で追っておりますが、変更点ございますでしょうか？ ・エリア：[PERSON_NAME][PERSON_NAME][GEOGRAPHIC_DAT…" at bounding box center [249, 537] width 392 height 98
type textarea "現在こちらの条件で追っておりますが、変更点ございますでしょうか？ ・エリア：[PERSON_NAME][PERSON_NAME][GEOGRAPHIC_DAT…"
checkbox input "true"
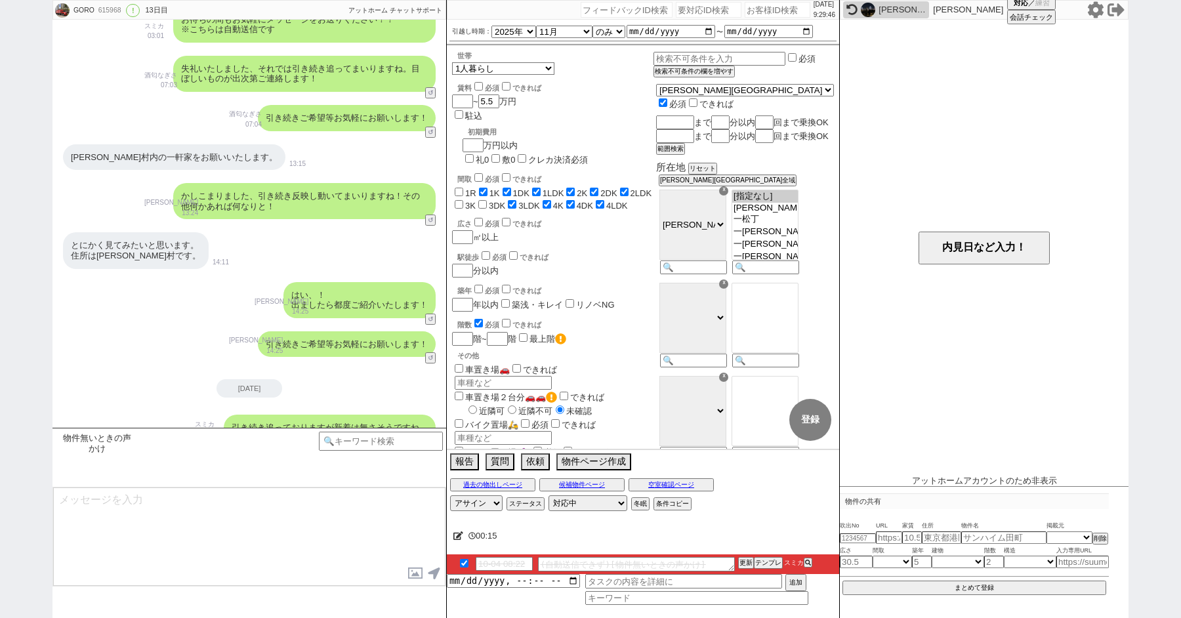
scroll to position [3540, 0]
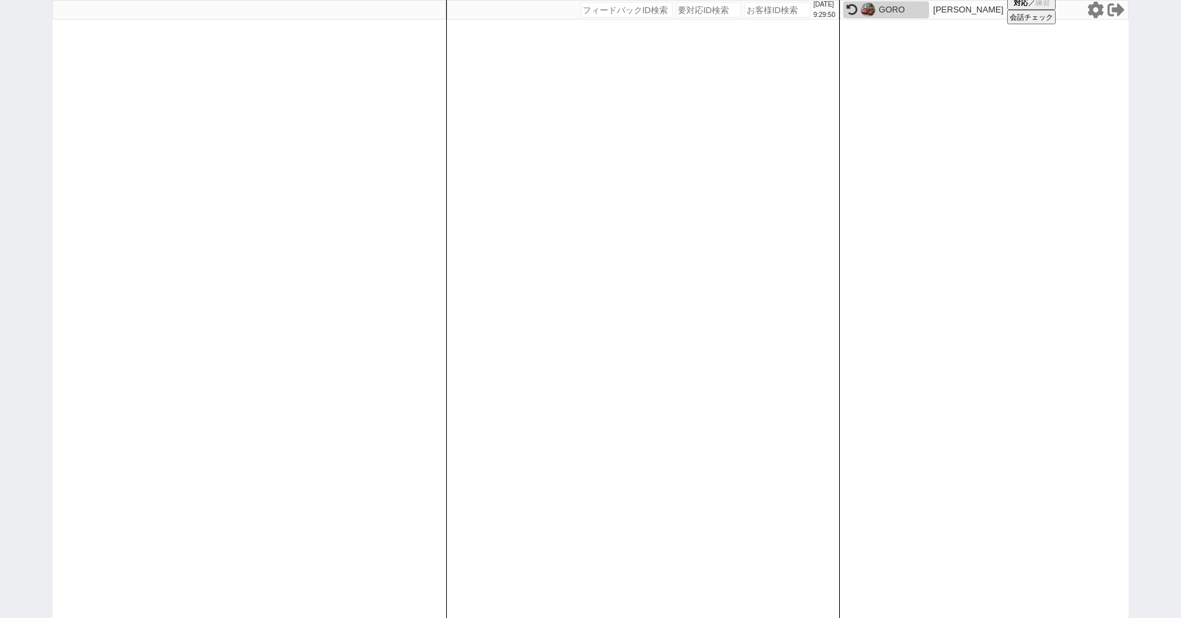
click at [868, 10] on img at bounding box center [868, 10] width 14 height 14
select select
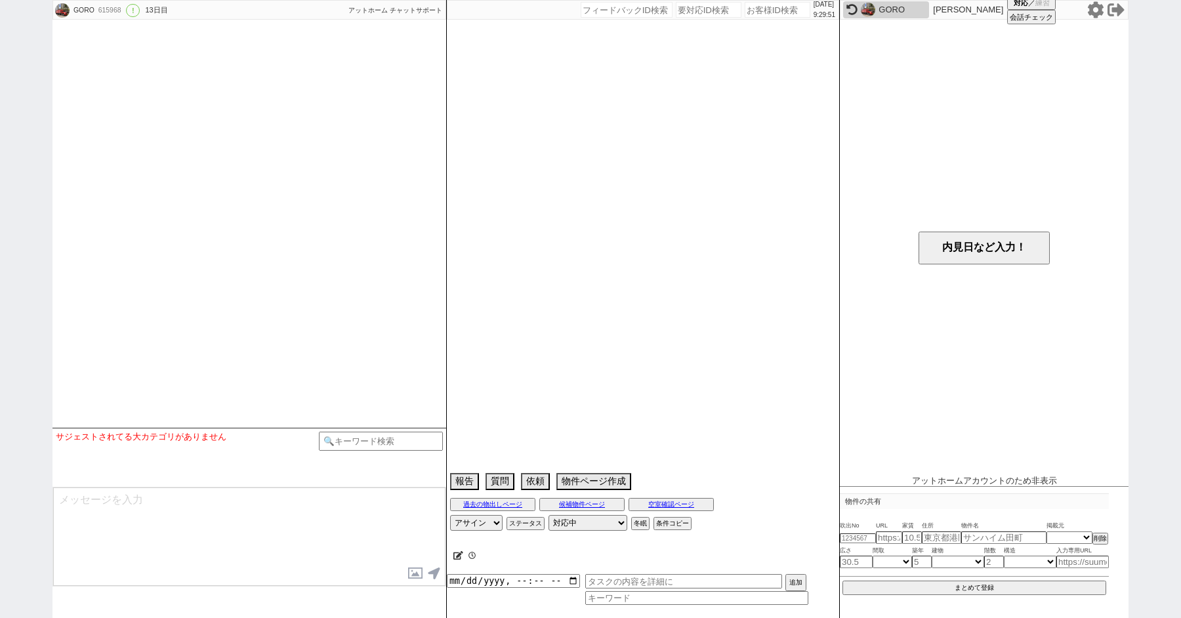
select select "2025"
select select "11"
select select "36"
select select "0"
select select "12"
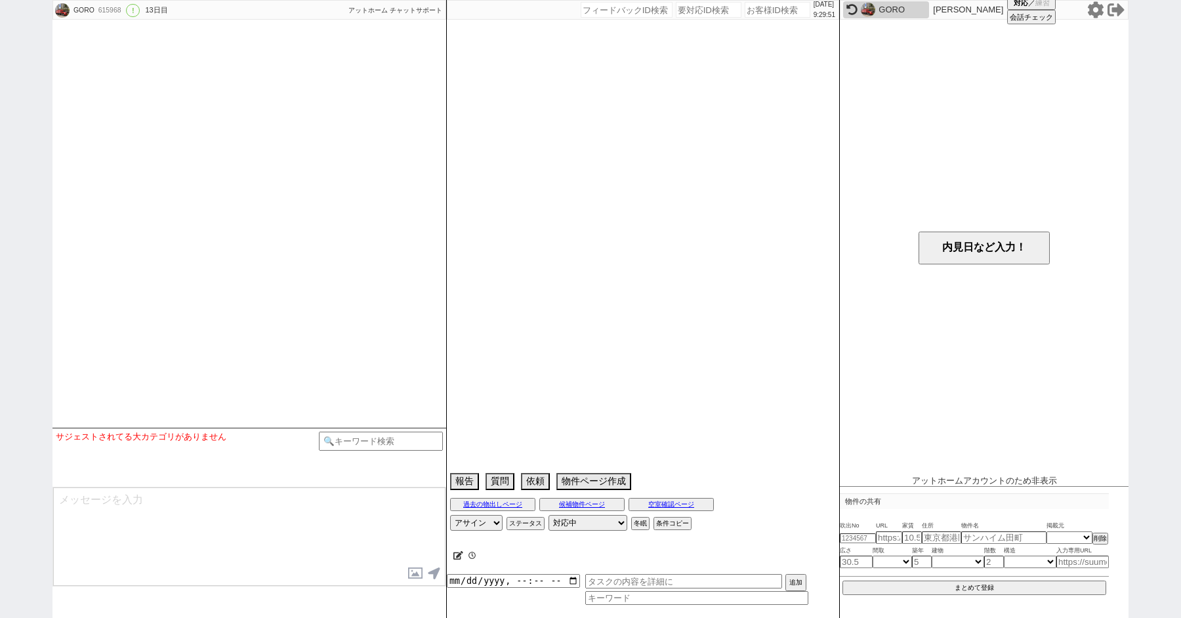
select select "173"
